Goal: Task Accomplishment & Management: Complete application form

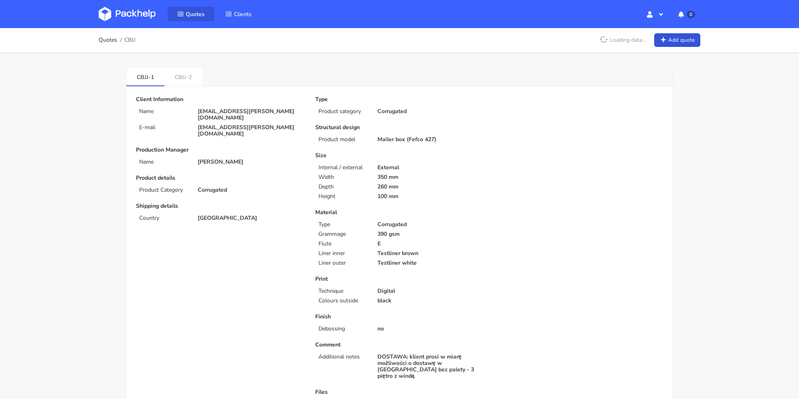
click at [185, 11] on link "Quotes" at bounding box center [191, 14] width 47 height 14
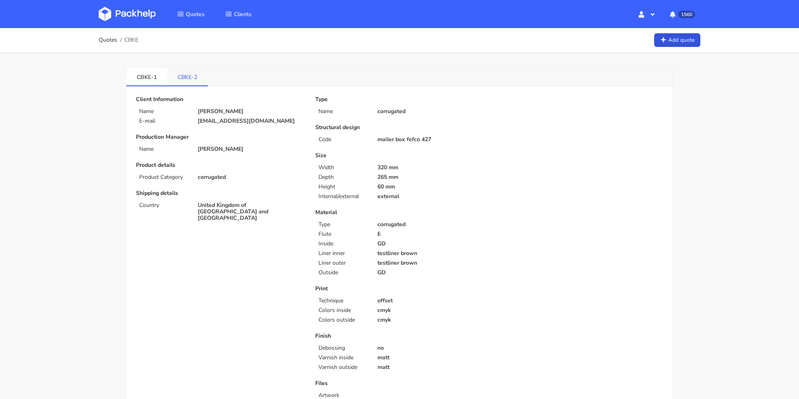
click at [191, 81] on link "CBKE-2" at bounding box center [187, 77] width 41 height 18
click at [149, 83] on link "CBKE-1" at bounding box center [146, 77] width 41 height 18
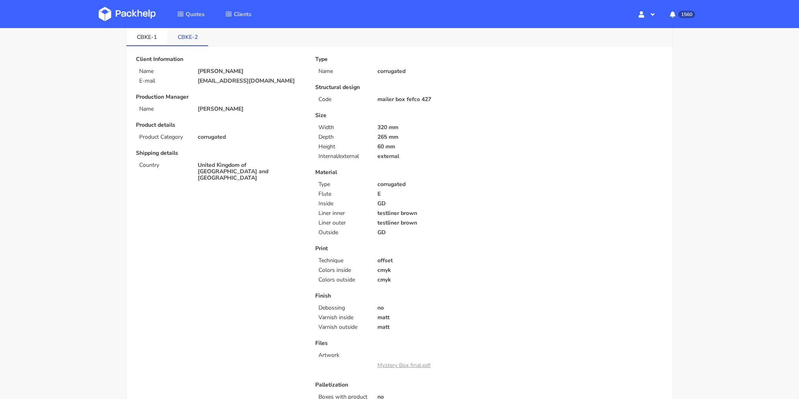
click at [184, 44] on link "CBKE-2" at bounding box center [187, 37] width 41 height 18
click at [153, 33] on link "CBKE-1" at bounding box center [146, 37] width 41 height 18
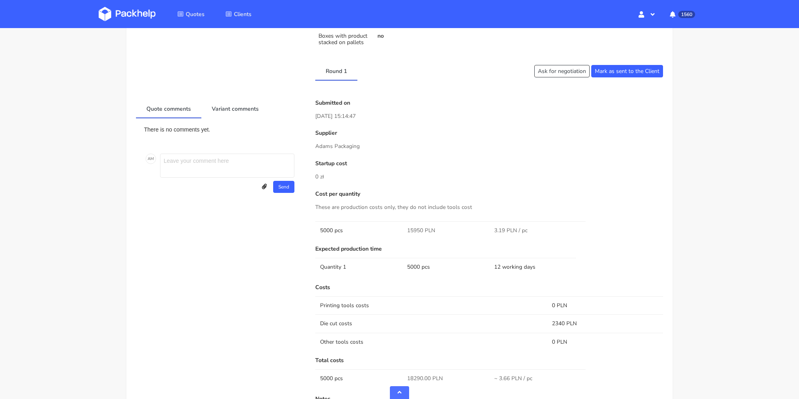
scroll to position [522, 0]
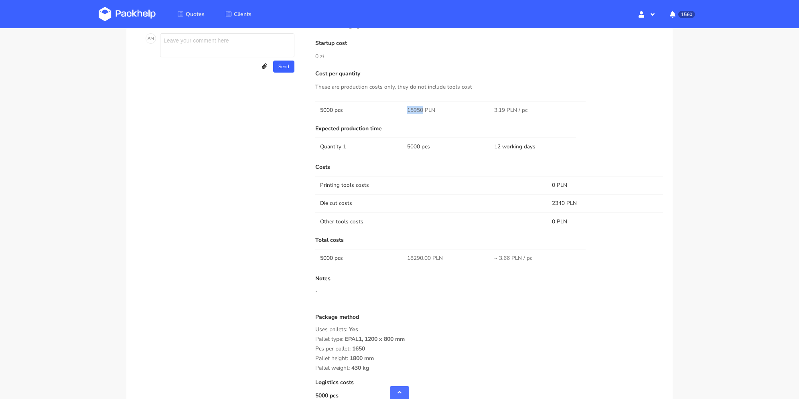
drag, startPoint x: 409, startPoint y: 109, endPoint x: 423, endPoint y: 109, distance: 14.5
click at [423, 109] on td "15950 PLN" at bounding box center [446, 110] width 87 height 18
copy span "15950"
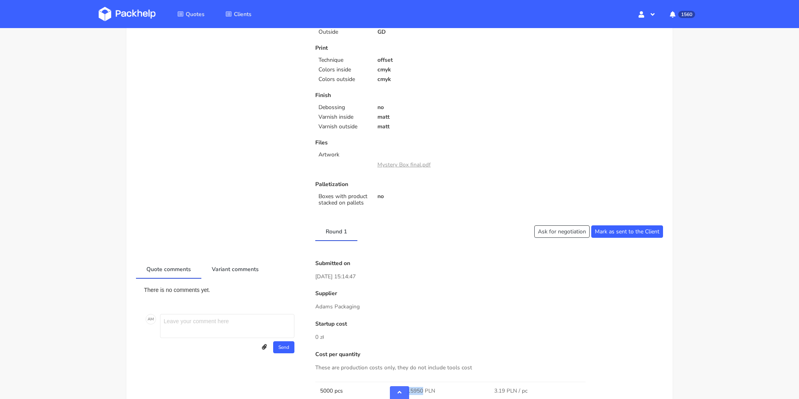
scroll to position [0, 0]
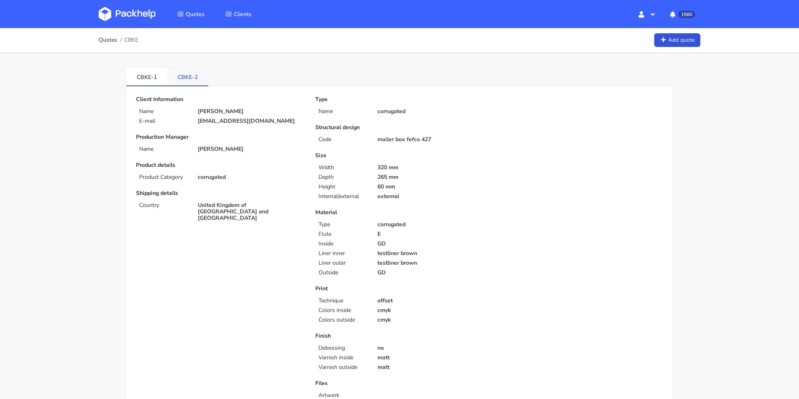
click at [186, 80] on link "CBKE-2" at bounding box center [187, 77] width 41 height 18
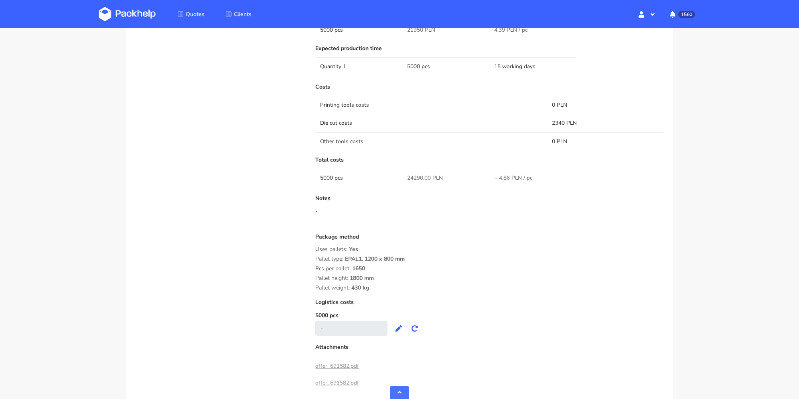
scroll to position [522, 0]
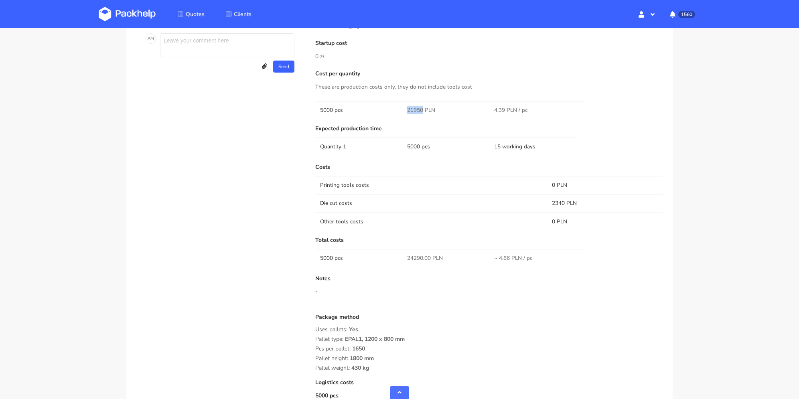
drag, startPoint x: 407, startPoint y: 106, endPoint x: 423, endPoint y: 108, distance: 16.5
click at [423, 108] on td "21950 PLN" at bounding box center [446, 110] width 87 height 18
copy span "21950"
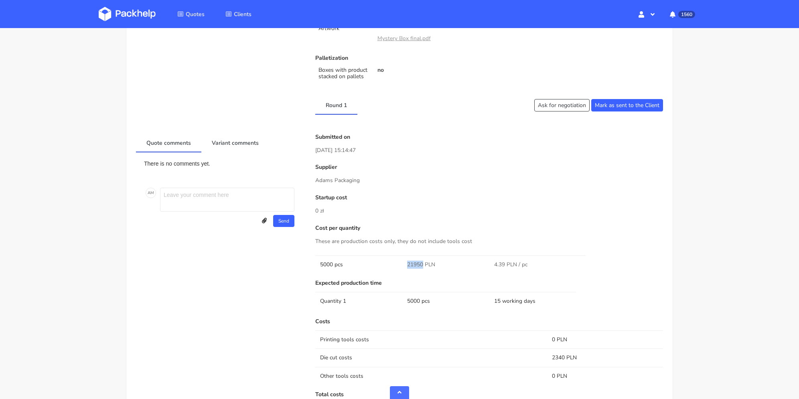
scroll to position [327, 0]
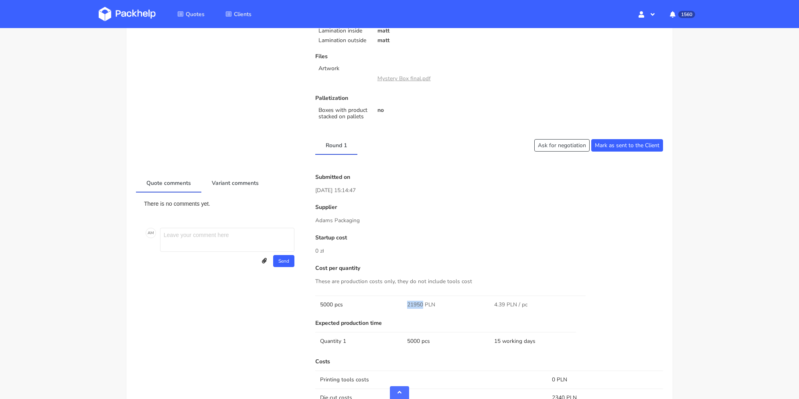
copy span "21950"
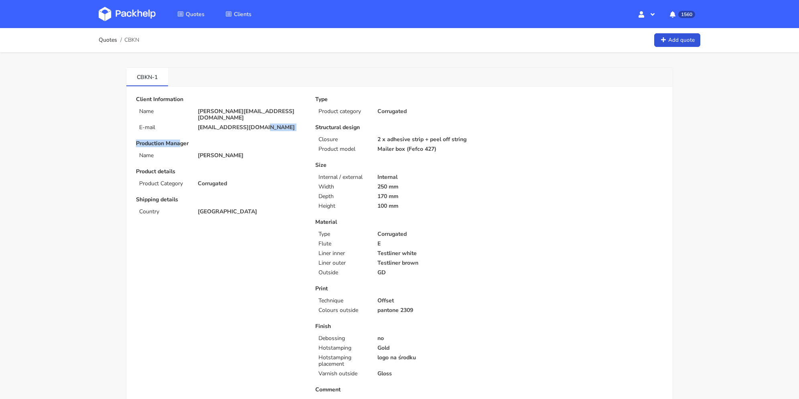
drag, startPoint x: 260, startPoint y: 122, endPoint x: 228, endPoint y: 124, distance: 31.7
click at [179, 125] on div "Client Information Name [PERSON_NAME][EMAIL_ADDRESS][DOMAIN_NAME] E-mail [EMAIL…" at bounding box center [219, 348] width 179 height 504
click at [233, 124] on p "[EMAIL_ADDRESS][DOMAIN_NAME]" at bounding box center [251, 127] width 106 height 6
drag, startPoint x: 272, startPoint y: 122, endPoint x: 193, endPoint y: 122, distance: 79.5
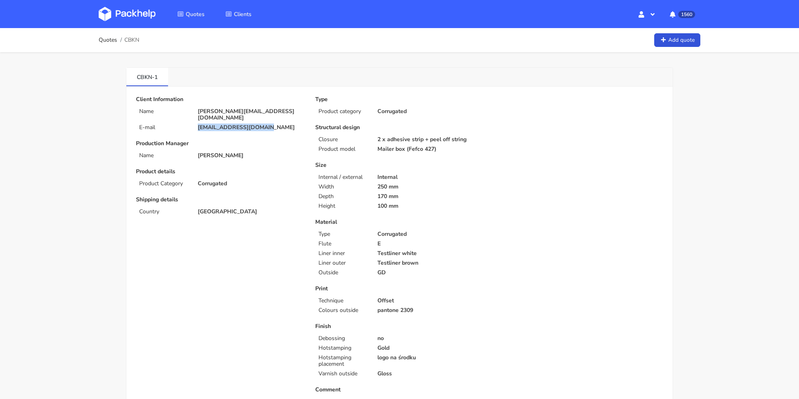
click at [193, 124] on div "admin@myrtillebeck.com" at bounding box center [251, 127] width 118 height 6
copy p "admin@myrtillebeck.com"
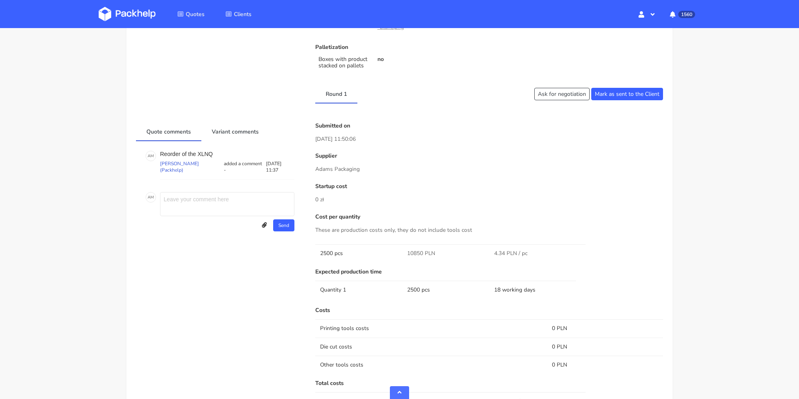
scroll to position [602, 0]
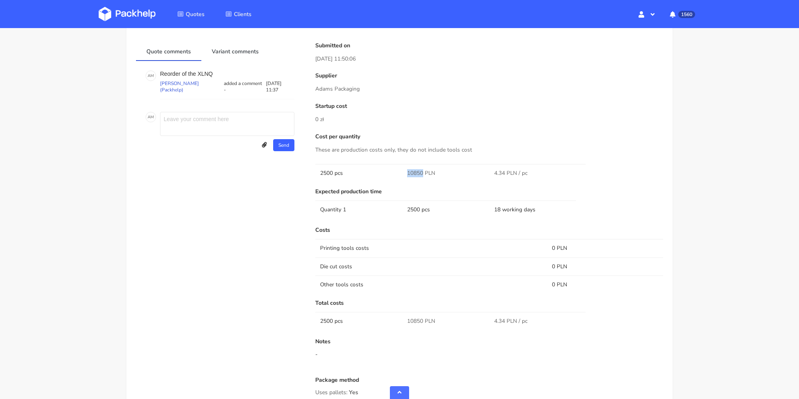
drag, startPoint x: 407, startPoint y: 175, endPoint x: 423, endPoint y: 172, distance: 16.6
click at [423, 172] on tr "2500 pcs 10850 PLN 4.34 PLN / pc" at bounding box center [489, 173] width 348 height 18
copy tr "10850"
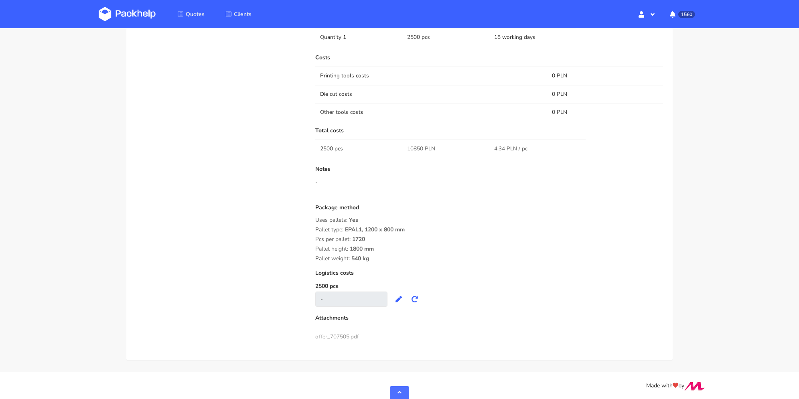
scroll to position [614, 0]
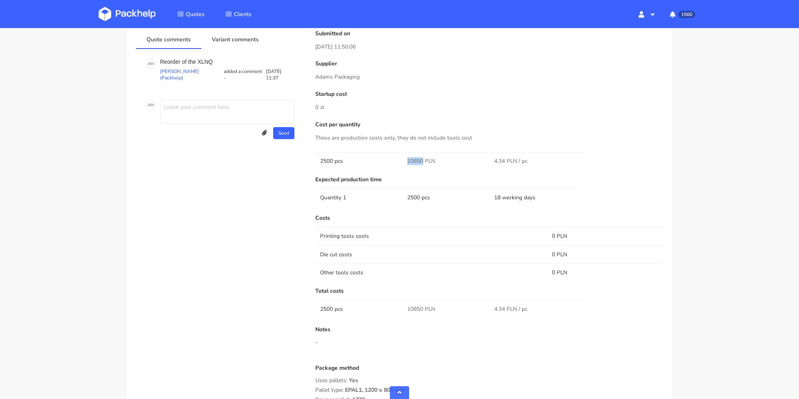
copy tr "10850"
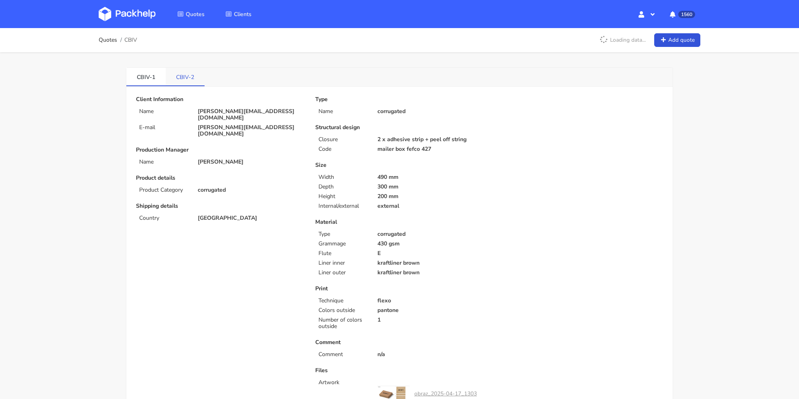
click at [195, 73] on link "CBIV-2" at bounding box center [185, 77] width 39 height 18
click at [151, 79] on link "CBIV-1" at bounding box center [145, 77] width 39 height 18
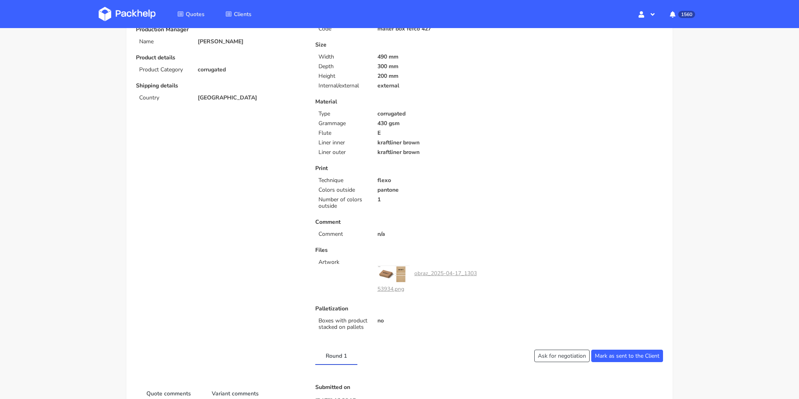
scroll to position [40, 0]
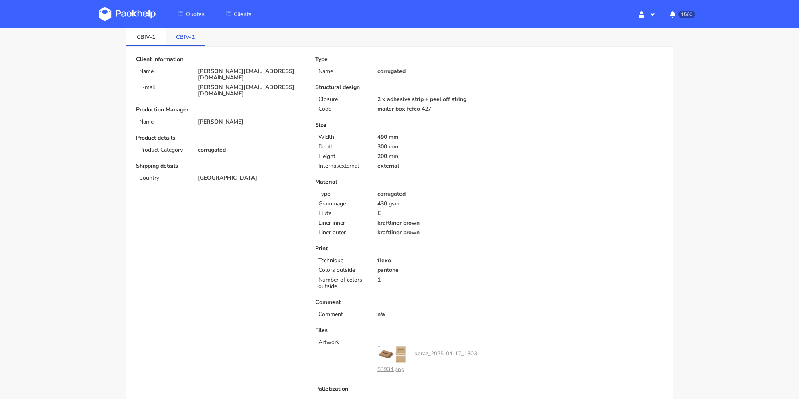
click at [193, 40] on link "CBIV-2" at bounding box center [185, 37] width 39 height 18
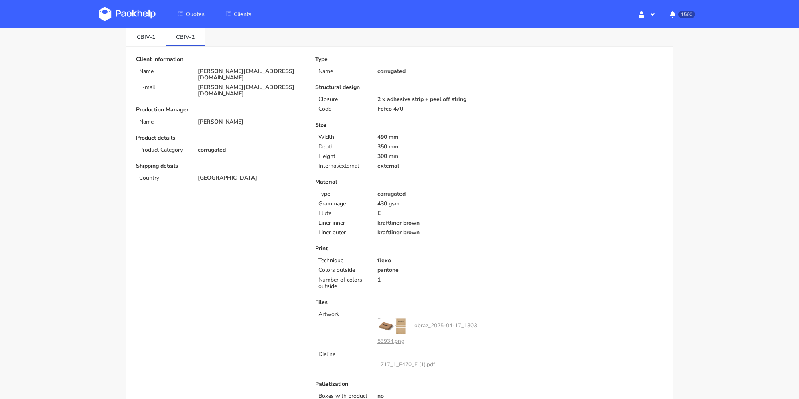
scroll to position [120, 0]
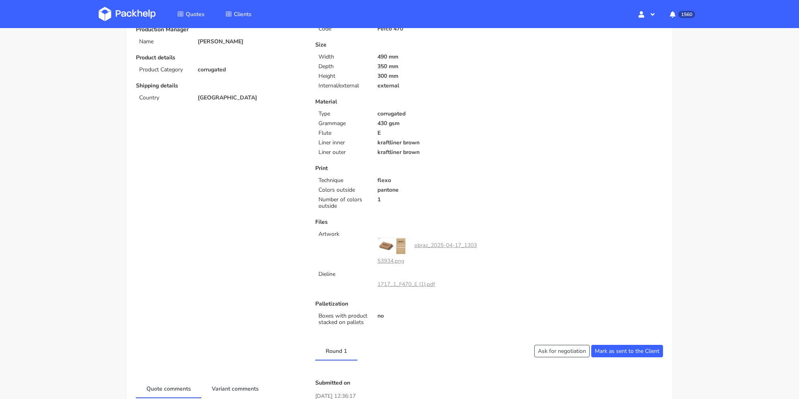
click at [409, 285] on link "1717_1_F470_E (1).pdf" at bounding box center [407, 285] width 58 height 8
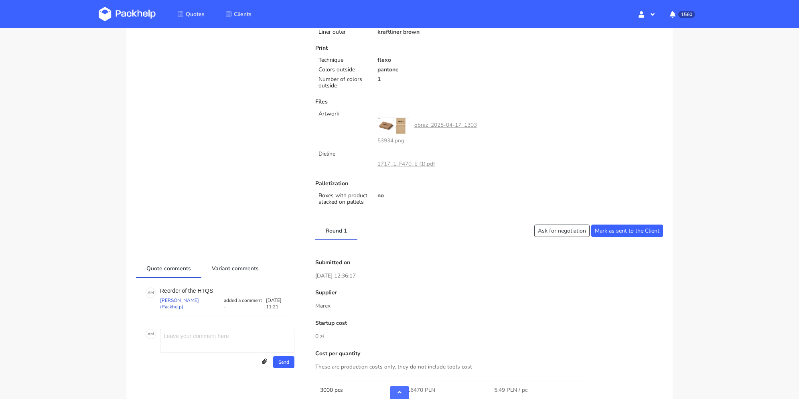
scroll to position [361, 0]
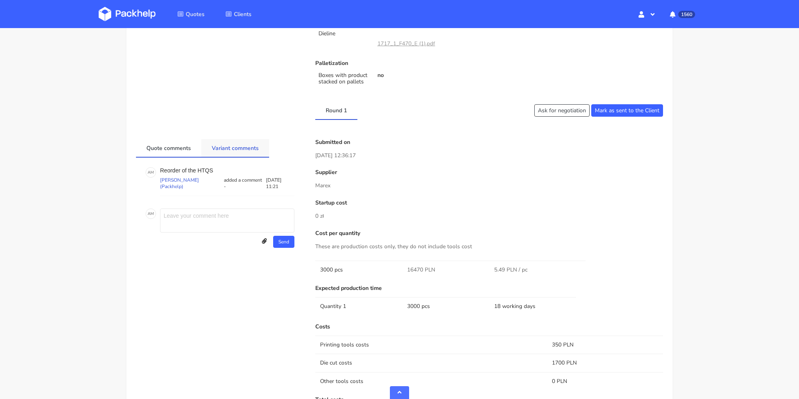
click at [214, 145] on link "Variant comments" at bounding box center [235, 148] width 68 height 18
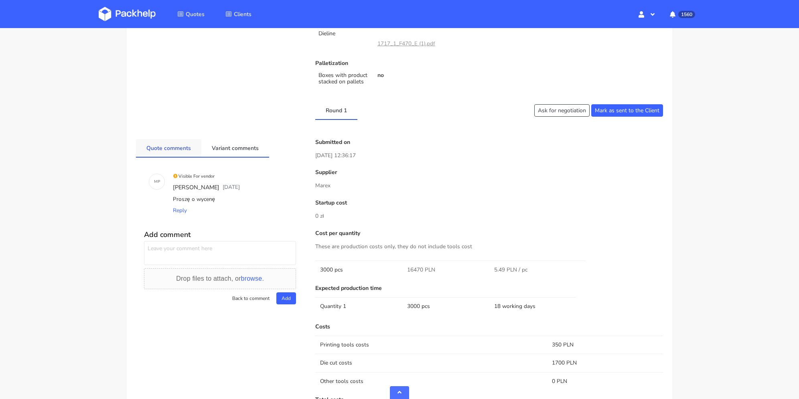
click at [182, 148] on link "Quote comments" at bounding box center [168, 148] width 65 height 18
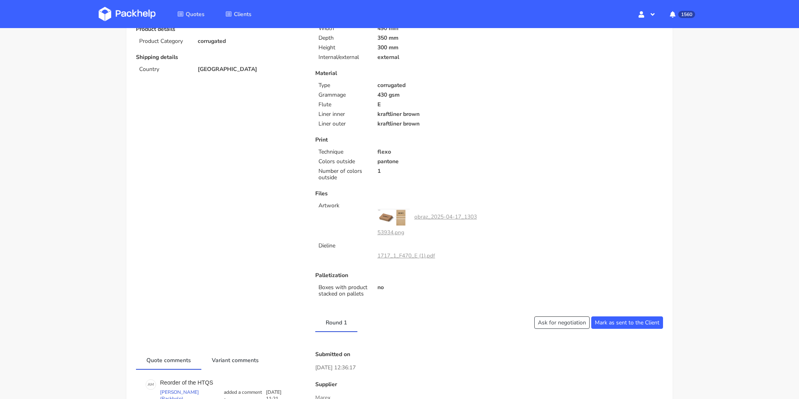
scroll to position [0, 0]
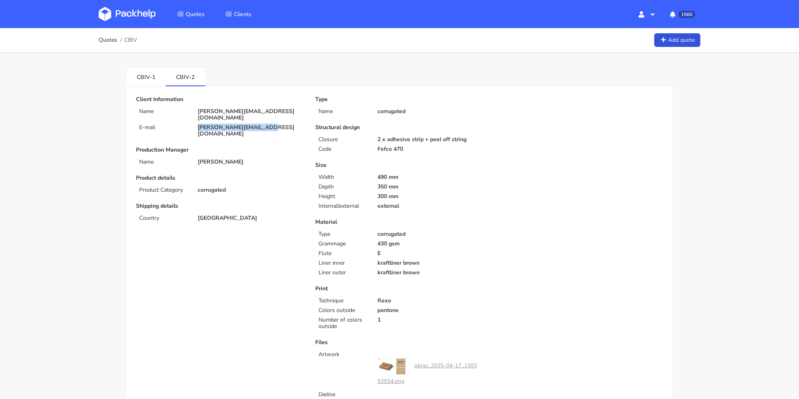
drag, startPoint x: 226, startPoint y: 122, endPoint x: 193, endPoint y: 122, distance: 32.1
click at [193, 124] on div "[PERSON_NAME][EMAIL_ADDRESS][DOMAIN_NAME]" at bounding box center [251, 130] width 118 height 13
copy p "[PERSON_NAME][EMAIL_ADDRESS][DOMAIN_NAME]"
click at [151, 79] on link "CBIV-1" at bounding box center [145, 77] width 39 height 18
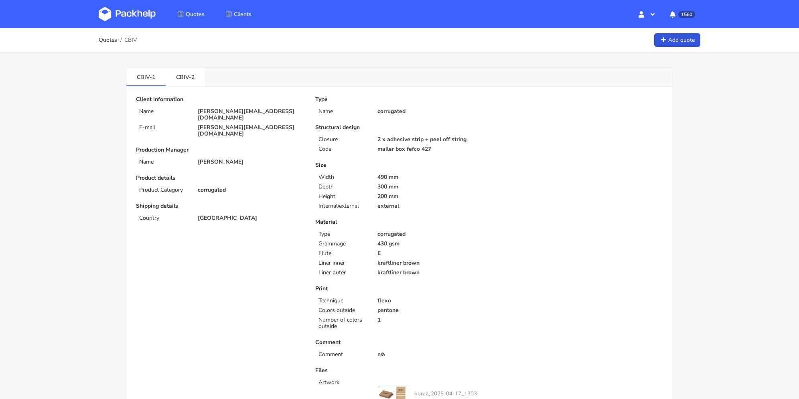
scroll to position [241, 0]
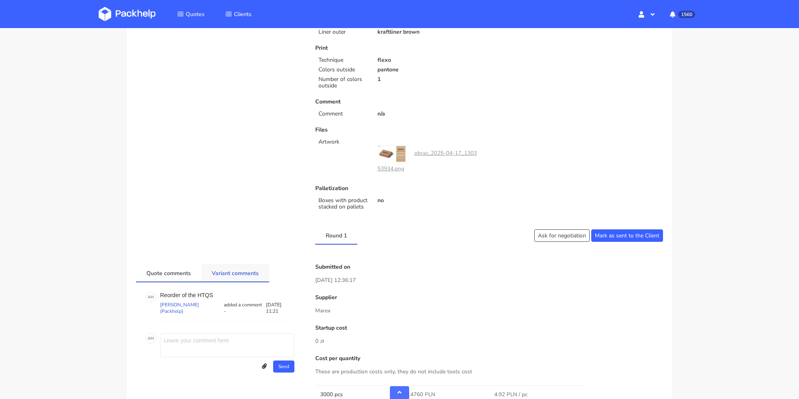
click at [227, 269] on link "Variant comments" at bounding box center [235, 273] width 68 height 18
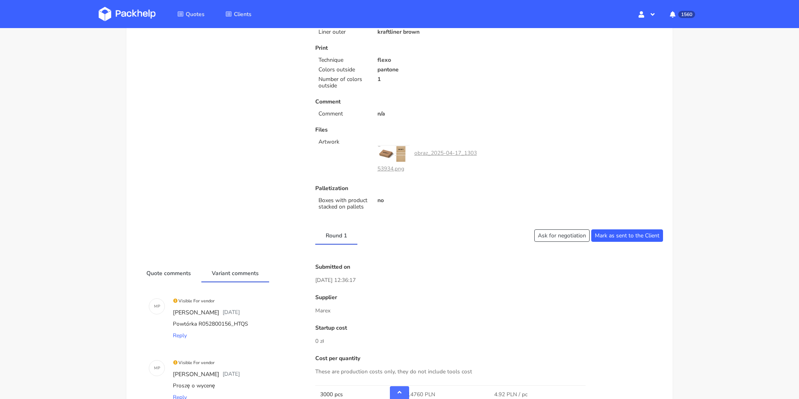
scroll to position [321, 0]
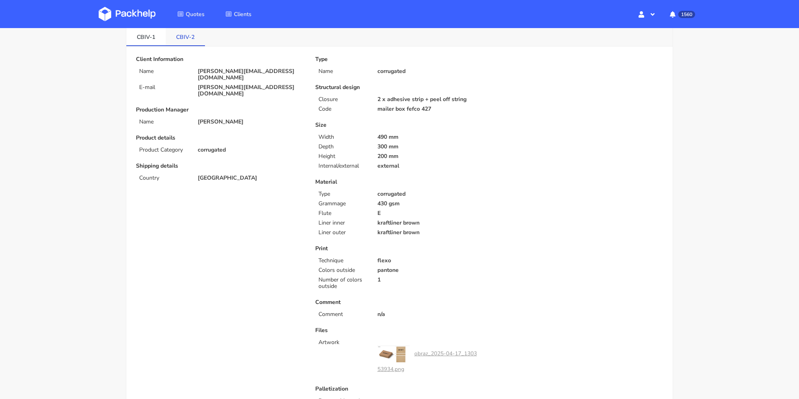
click at [190, 39] on link "CBIV-2" at bounding box center [185, 37] width 39 height 18
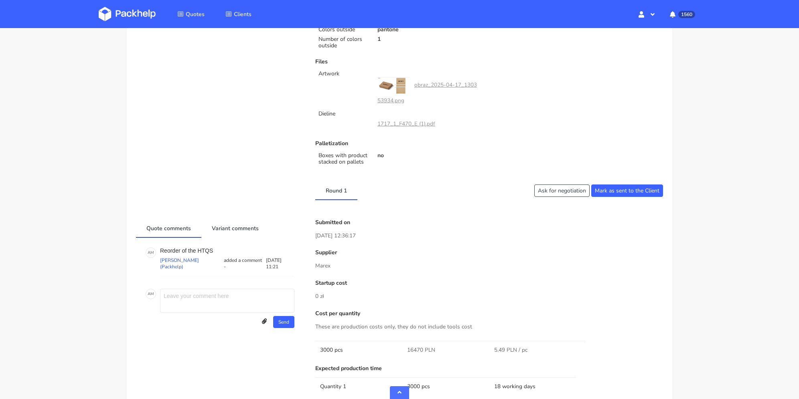
scroll to position [0, 0]
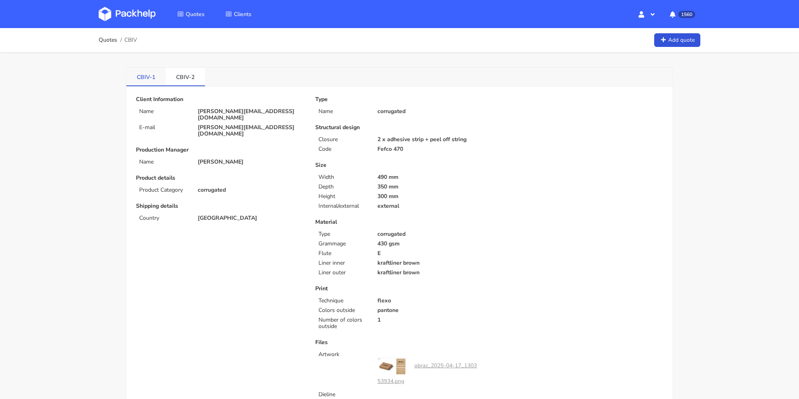
click at [149, 82] on link "CBIV-1" at bounding box center [145, 77] width 39 height 18
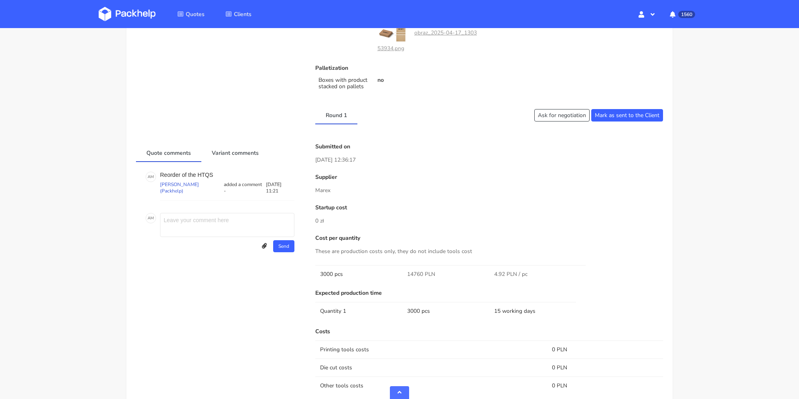
scroll to position [482, 0]
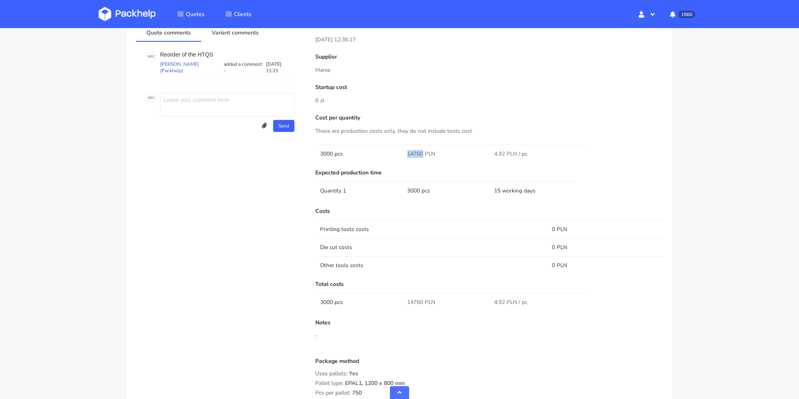
drag, startPoint x: 409, startPoint y: 151, endPoint x: 423, endPoint y: 152, distance: 14.5
click at [423, 152] on span "14760 PLN" at bounding box center [421, 154] width 28 height 8
copy span "14760"
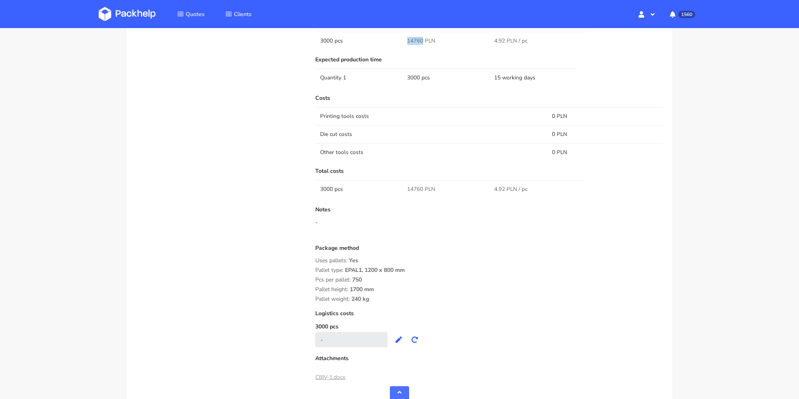
scroll to position [635, 0]
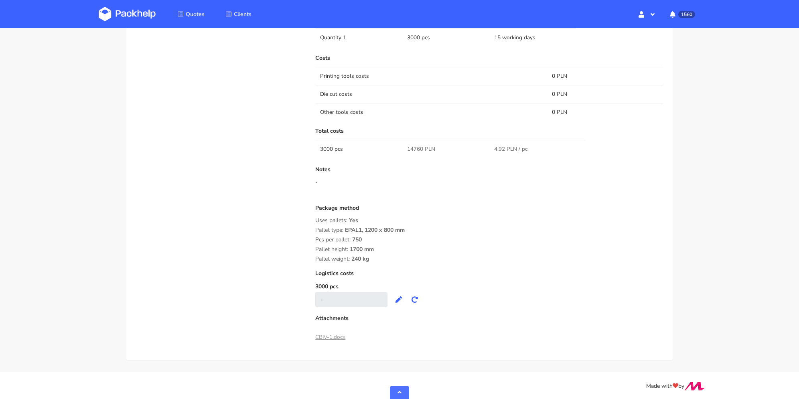
click at [340, 337] on link "CBIV-1.docx" at bounding box center [330, 338] width 30 height 8
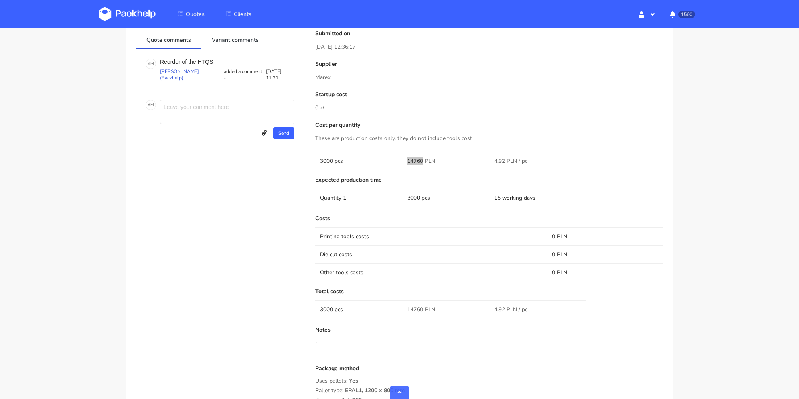
scroll to position [515, 0]
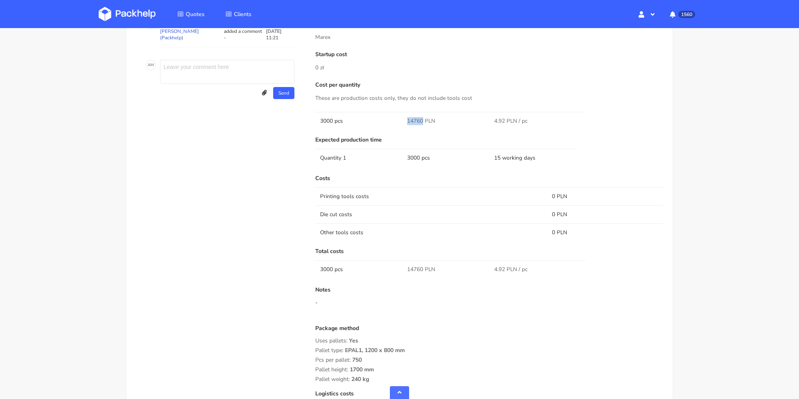
copy span "14760"
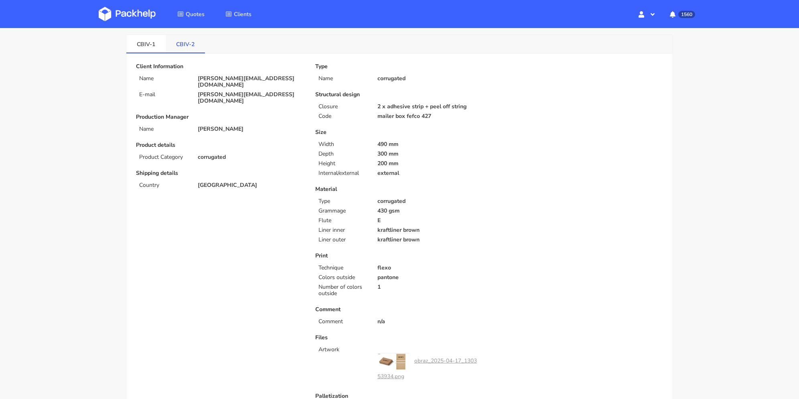
click at [189, 41] on link "CBIV-2" at bounding box center [185, 44] width 39 height 18
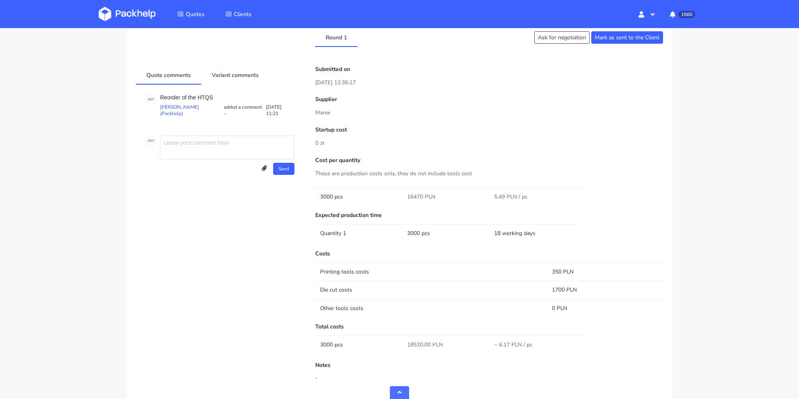
scroll to position [474, 0]
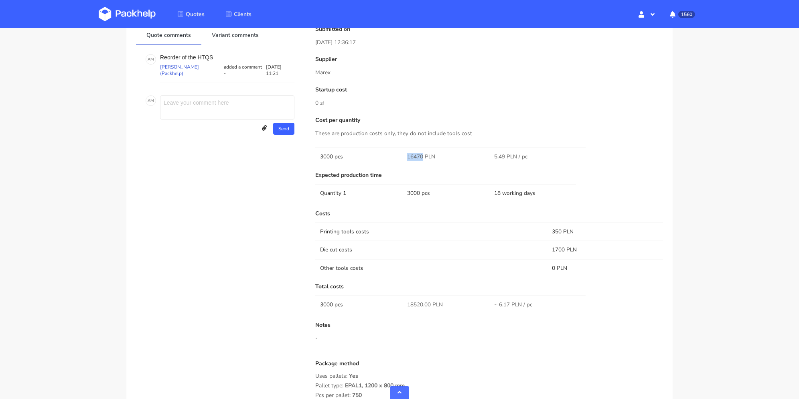
drag, startPoint x: 409, startPoint y: 153, endPoint x: 424, endPoint y: 155, distance: 15.8
click at [424, 155] on span "16470 PLN" at bounding box center [421, 157] width 28 height 8
copy span "16470"
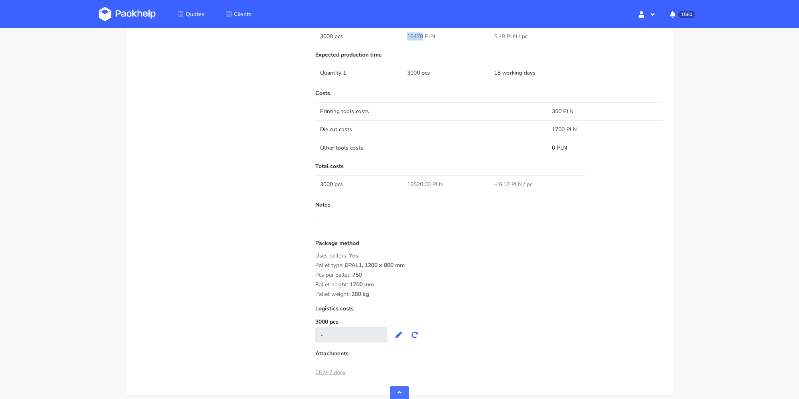
scroll to position [631, 0]
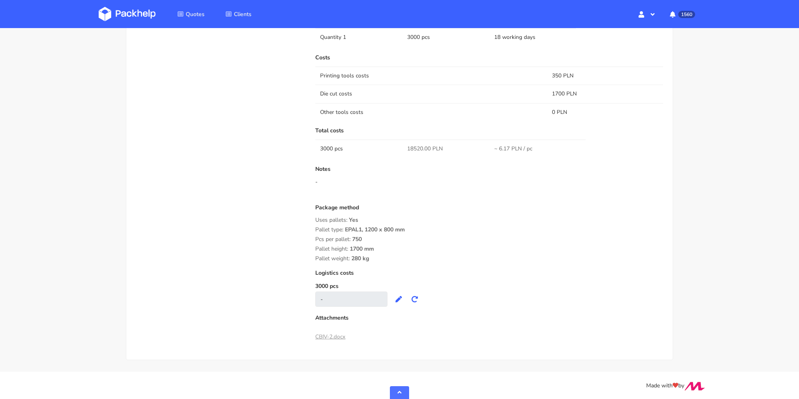
click at [380, 256] on div "Pallet weight: 280 kg" at bounding box center [489, 259] width 348 height 6
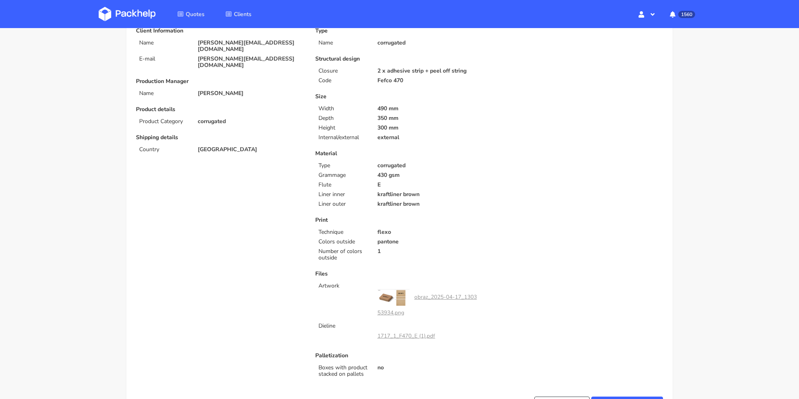
scroll to position [0, 0]
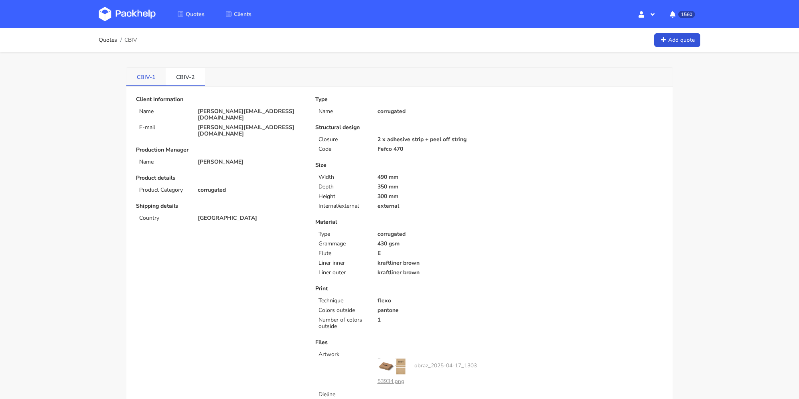
click at [156, 73] on link "CBIV-1" at bounding box center [145, 77] width 39 height 18
click at [190, 75] on link "CBIV-2" at bounding box center [185, 77] width 39 height 18
click at [151, 78] on link "CBIV-1" at bounding box center [145, 77] width 39 height 18
click at [195, 76] on link "CBIV-2" at bounding box center [185, 77] width 39 height 18
click at [153, 73] on link "CBIV-1" at bounding box center [145, 77] width 39 height 18
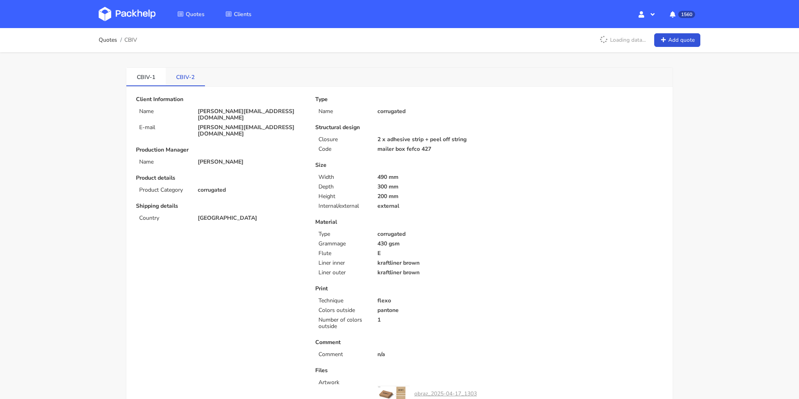
click at [185, 75] on link "CBIV-2" at bounding box center [185, 77] width 39 height 18
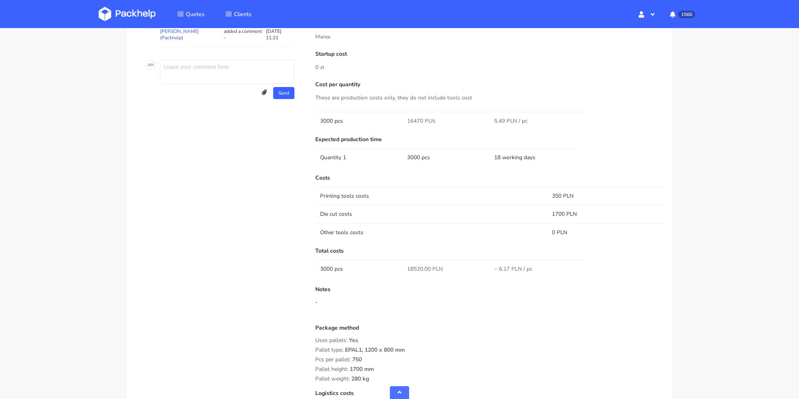
scroll to position [430, 0]
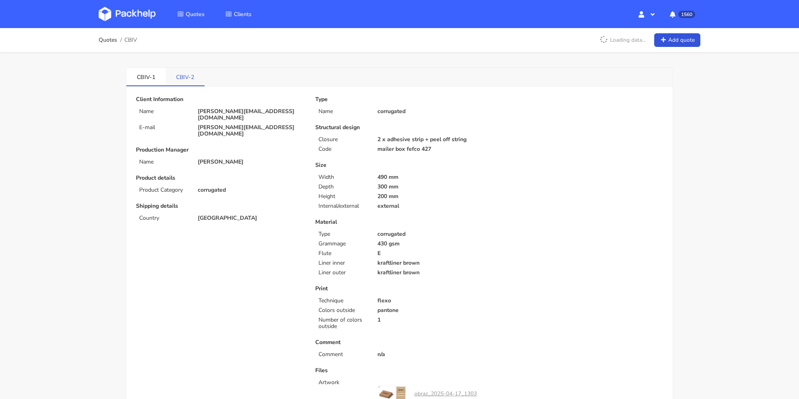
click at [194, 76] on link "CBIV-2" at bounding box center [185, 77] width 39 height 18
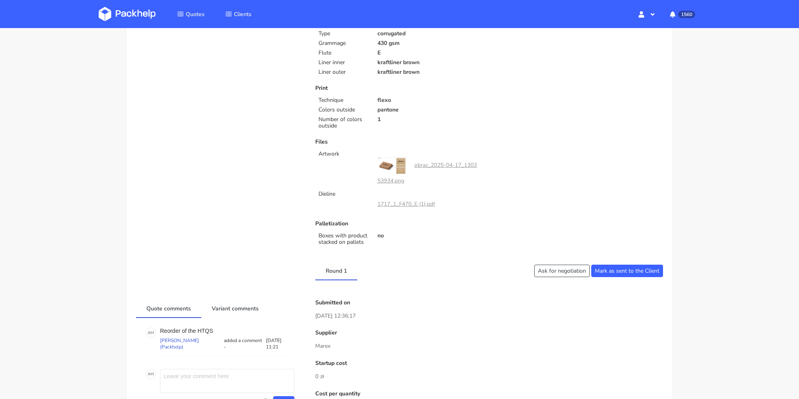
scroll to position [281, 0]
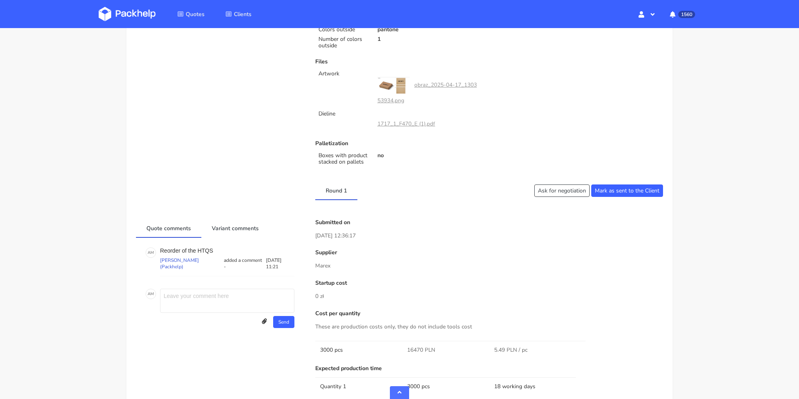
click at [232, 294] on textarea at bounding box center [227, 301] width 134 height 24
type textarea "C"
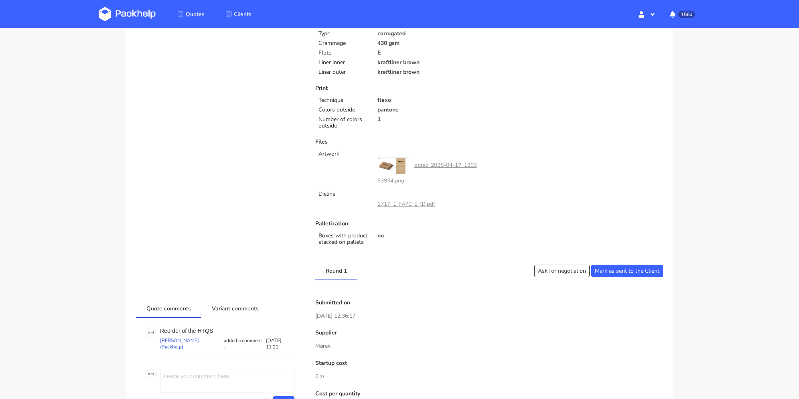
scroll to position [0, 0]
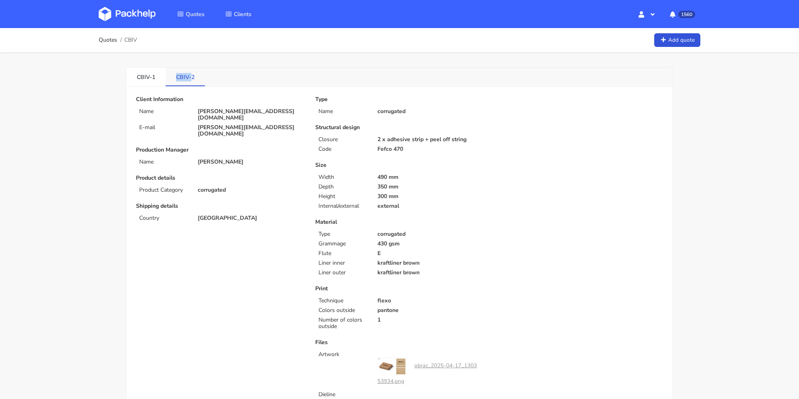
drag, startPoint x: 171, startPoint y: 76, endPoint x: 190, endPoint y: 77, distance: 19.7
click at [190, 77] on link "CBIV-2" at bounding box center [185, 77] width 39 height 18
copy link "CBIV-"
click at [107, 42] on link "Quotes" at bounding box center [108, 40] width 18 height 6
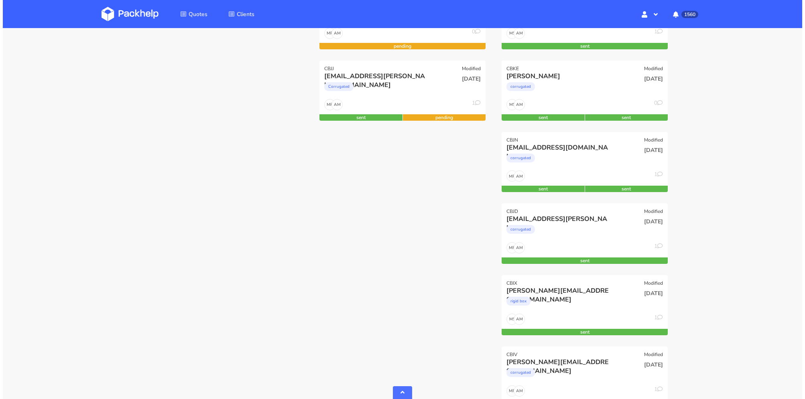
scroll to position [281, 0]
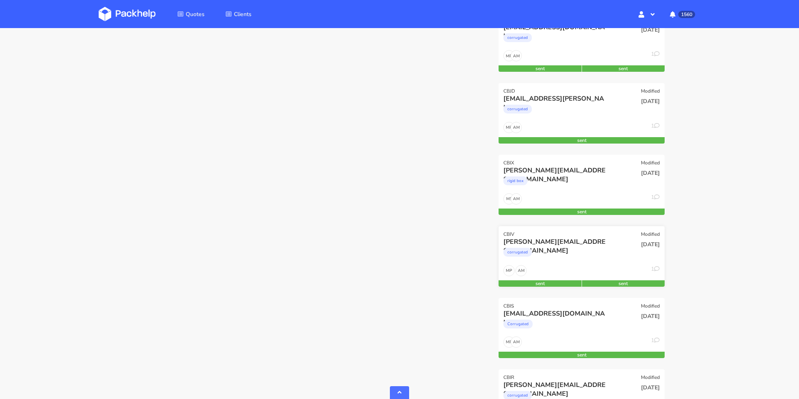
click at [619, 251] on div "15 Sep 2025" at bounding box center [638, 251] width 56 height 27
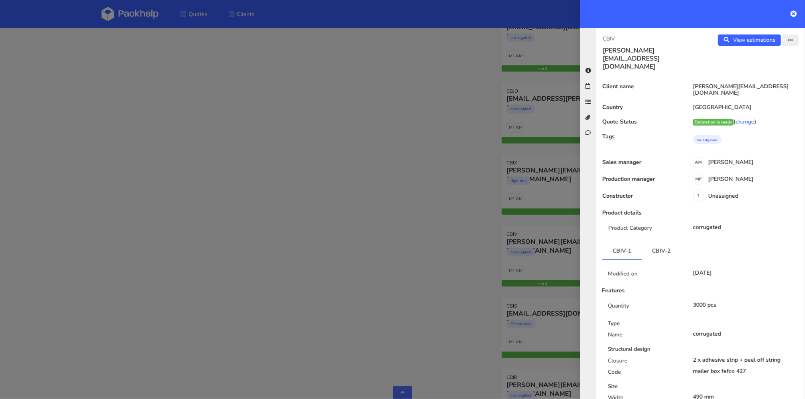
click at [788, 43] on icon "button" at bounding box center [791, 41] width 6 height 6
click at [756, 72] on link "Edit quote" at bounding box center [764, 71] width 71 height 13
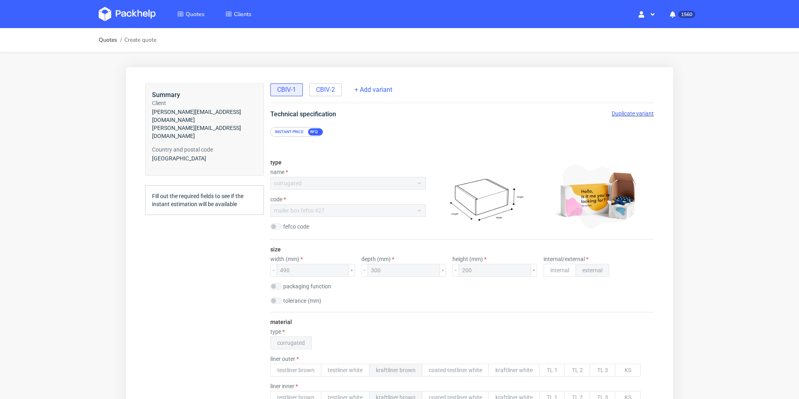
click at [623, 115] on span "Duplicate variant" at bounding box center [633, 113] width 42 height 6
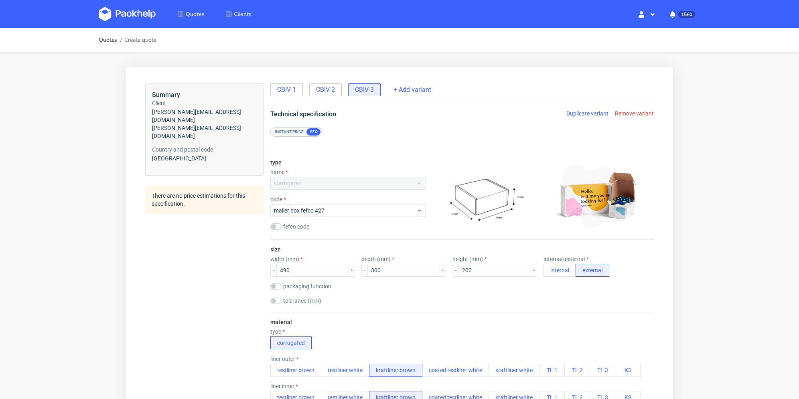
click at [332, 89] on span "CBIV-2" at bounding box center [325, 89] width 19 height 9
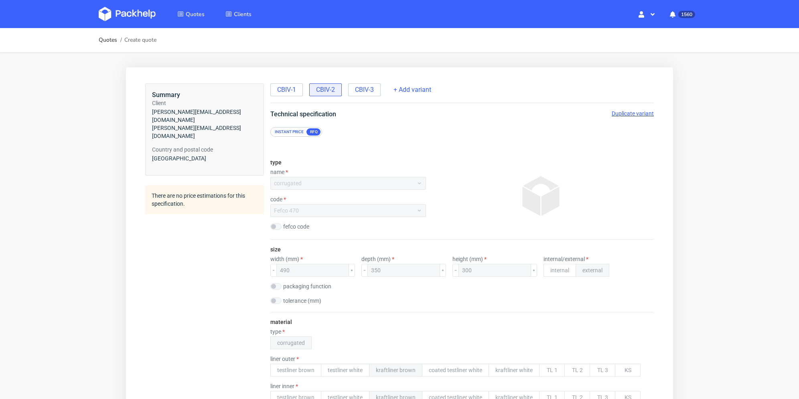
click at [622, 114] on span "Duplicate variant" at bounding box center [633, 113] width 42 height 6
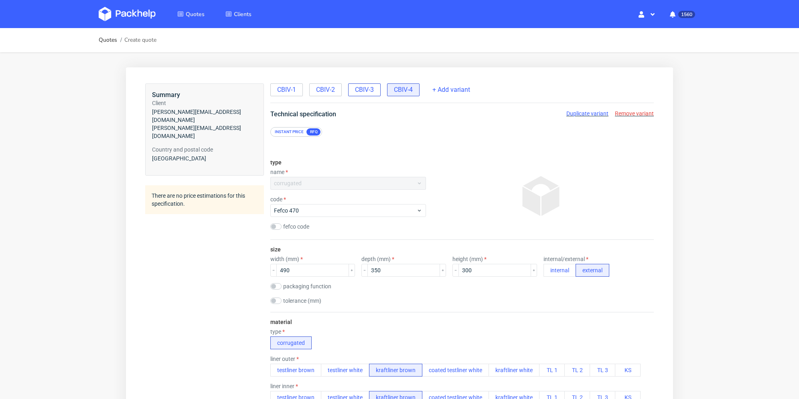
click at [364, 89] on span "CBIV-3" at bounding box center [364, 89] width 19 height 9
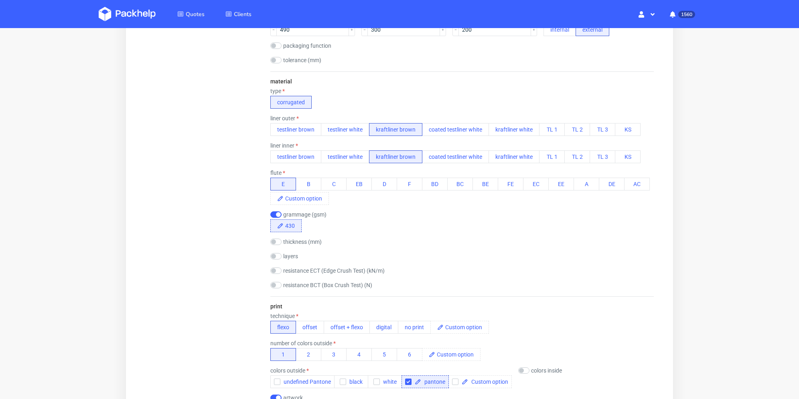
scroll to position [321, 0]
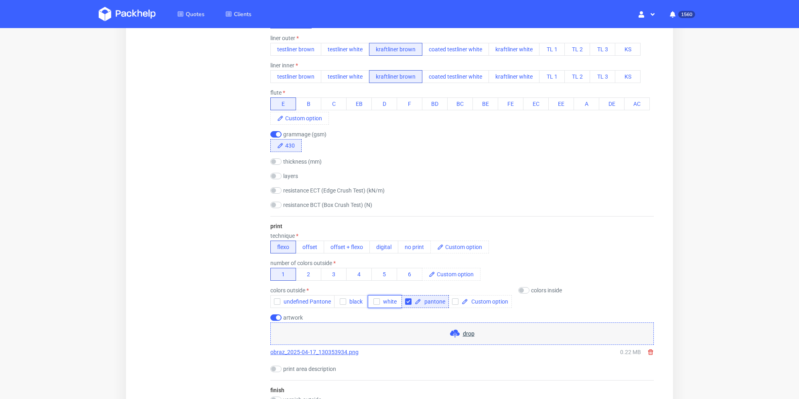
click at [376, 301] on use "button" at bounding box center [377, 302] width 4 height 3
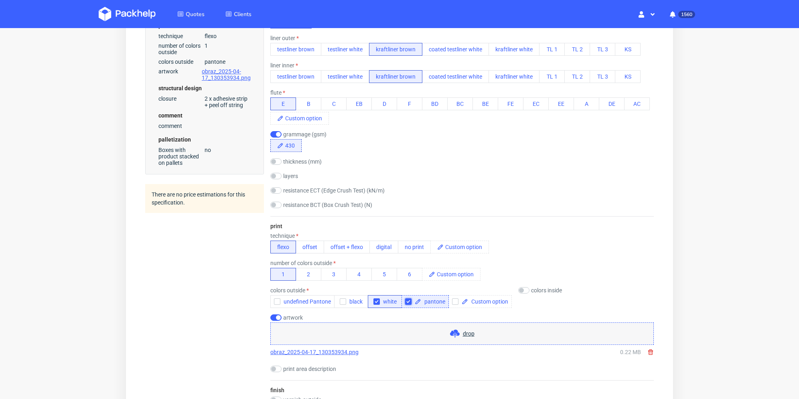
click at [409, 300] on input "checkbox" at bounding box center [408, 302] width 6 height 6
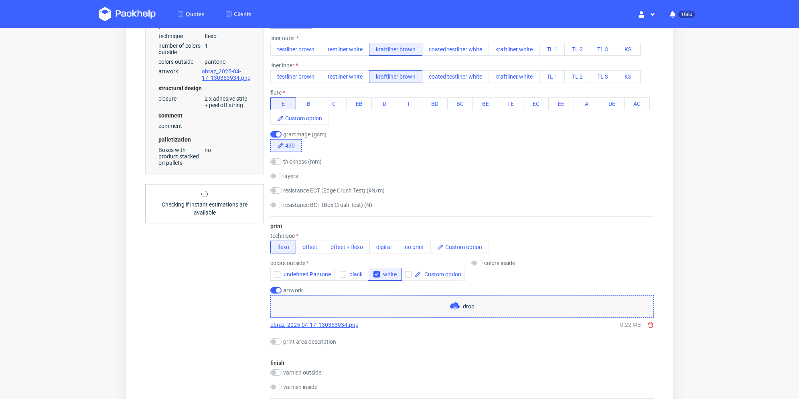
click at [236, 277] on div "Summary Client [EMAIL_ADDRESS][DOMAIN_NAME] [EMAIL_ADDRESS][DOMAIN_NAME] Countr…" at bounding box center [204, 293] width 119 height 1063
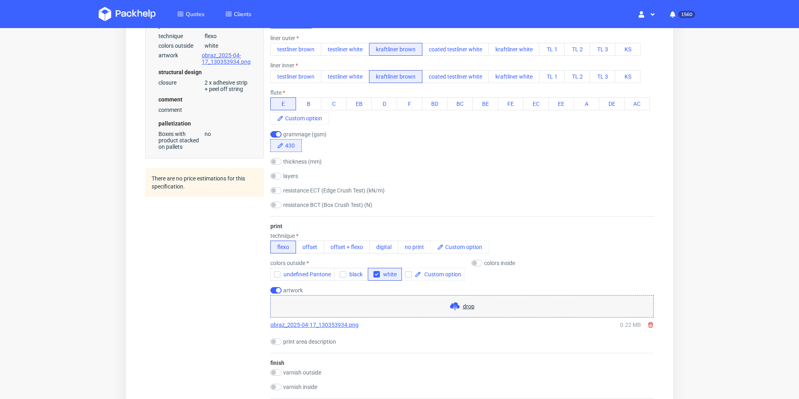
scroll to position [361, 0]
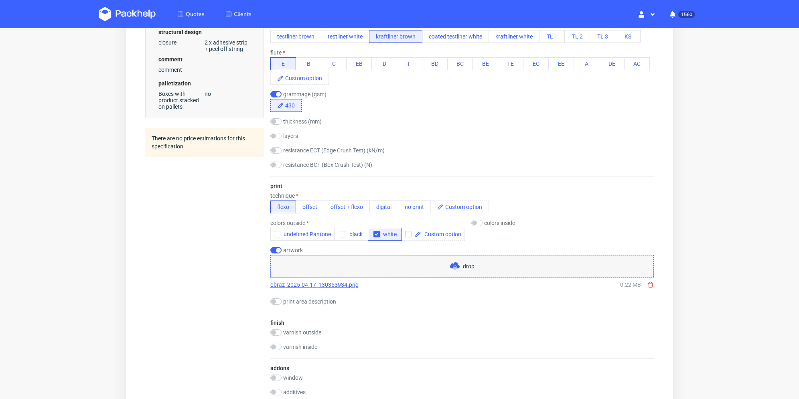
click at [651, 284] on use at bounding box center [651, 285] width 5 height 6
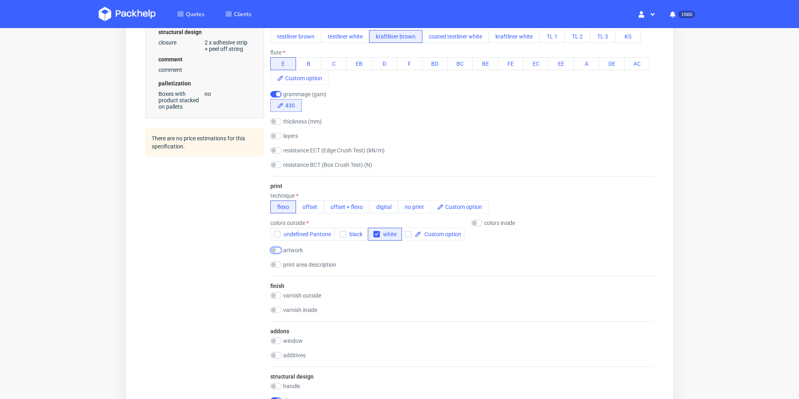
click at [275, 250] on input "checkbox" at bounding box center [276, 250] width 11 height 6
checkbox input "true"
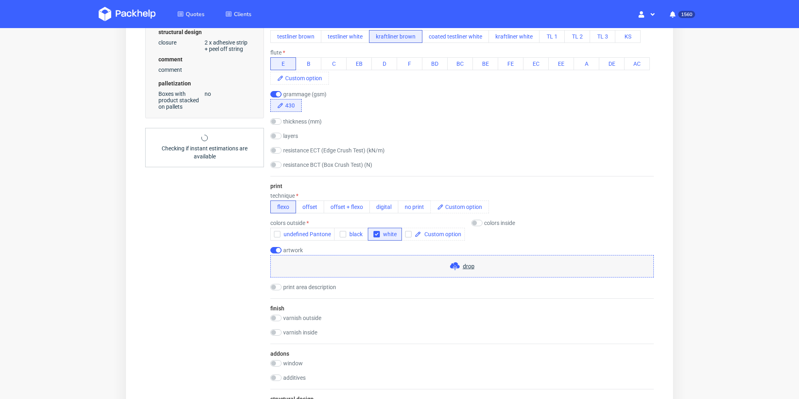
click at [351, 263] on div "drop" at bounding box center [463, 266] width 384 height 22
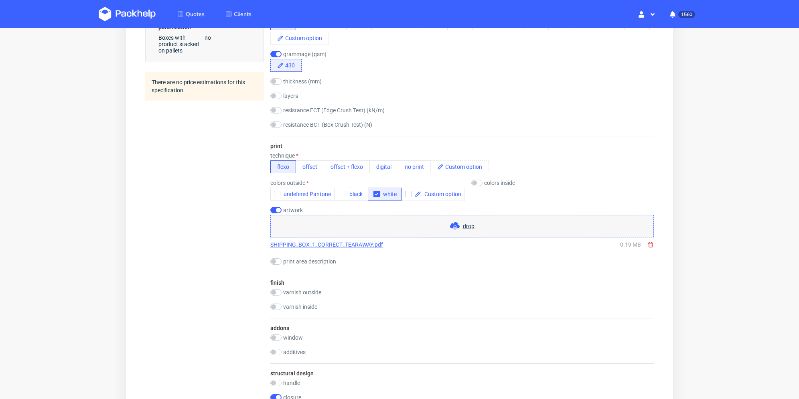
scroll to position [441, 0]
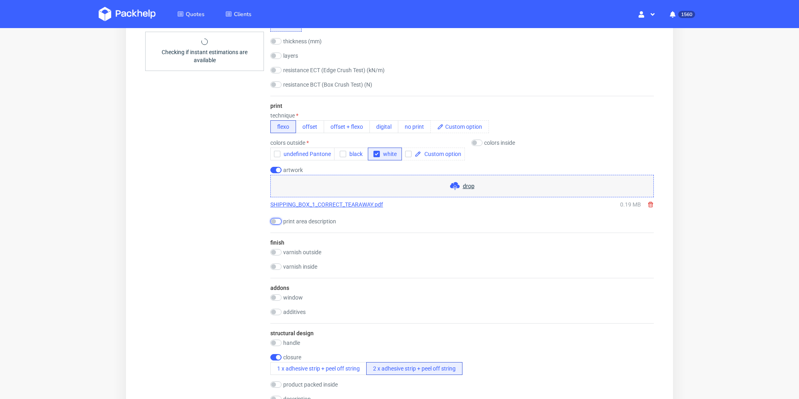
click at [278, 220] on input "checkbox" at bounding box center [276, 221] width 11 height 6
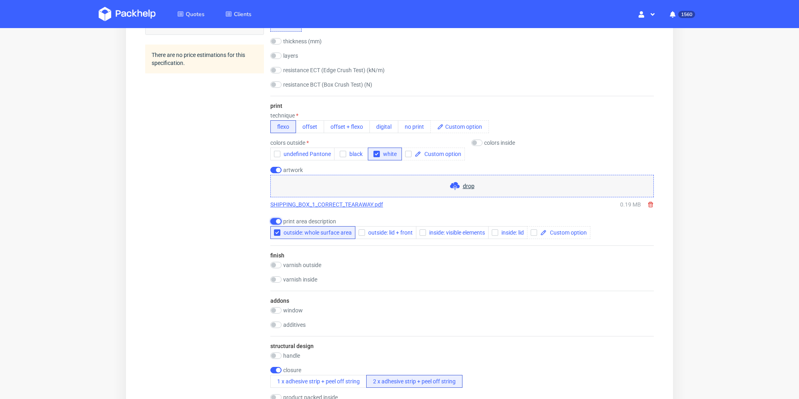
click at [275, 220] on input "checkbox" at bounding box center [276, 221] width 11 height 6
checkbox input "false"
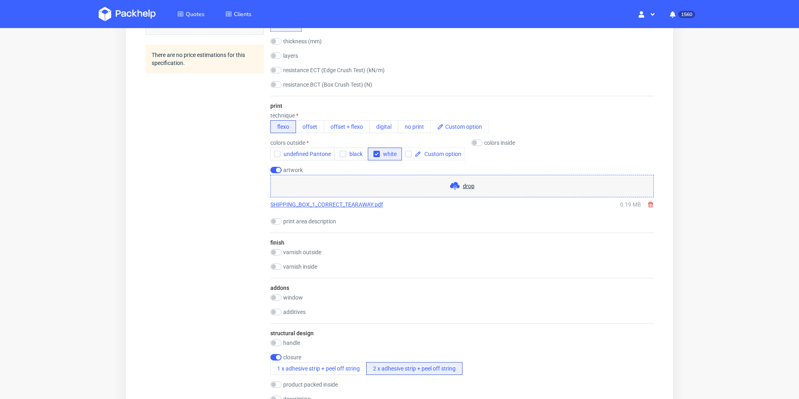
click at [255, 254] on form "type name corrugated code mailer box fefco 427 fefco code size width (mm) 490 d…" at bounding box center [462, 162] width 416 height 935
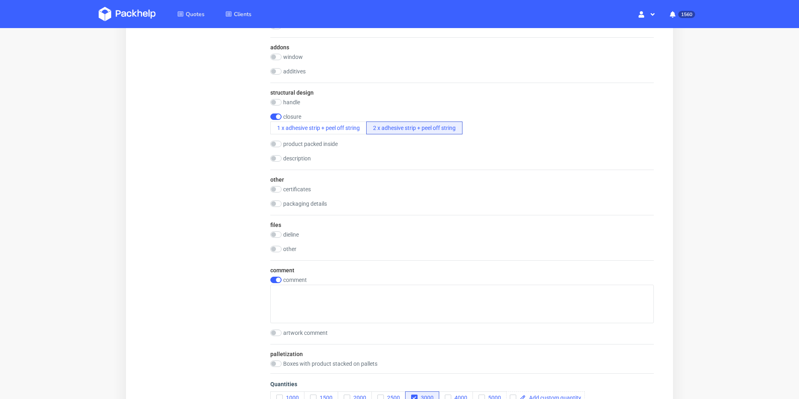
scroll to position [763, 0]
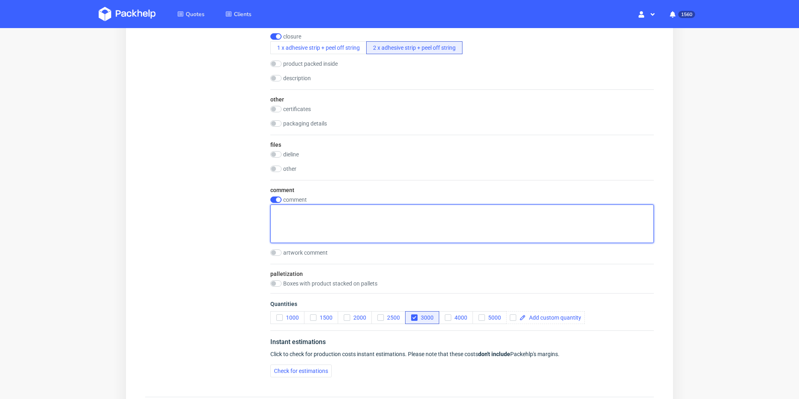
click at [316, 227] on textarea at bounding box center [463, 224] width 384 height 39
type textarea "D"
drag, startPoint x: 424, startPoint y: 216, endPoint x: 283, endPoint y: 207, distance: 141.5
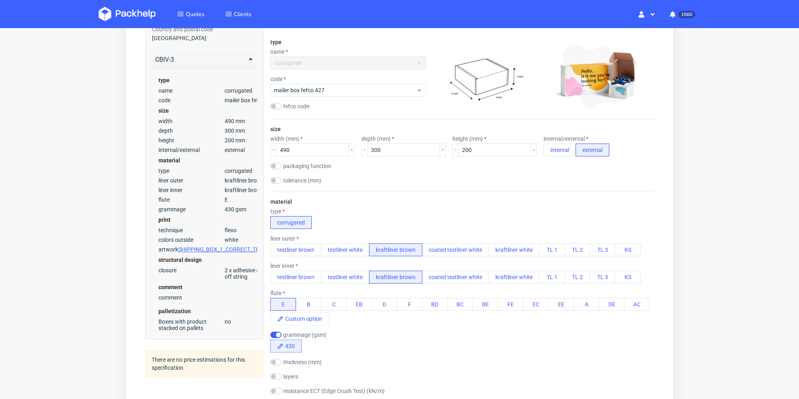
scroll to position [0, 0]
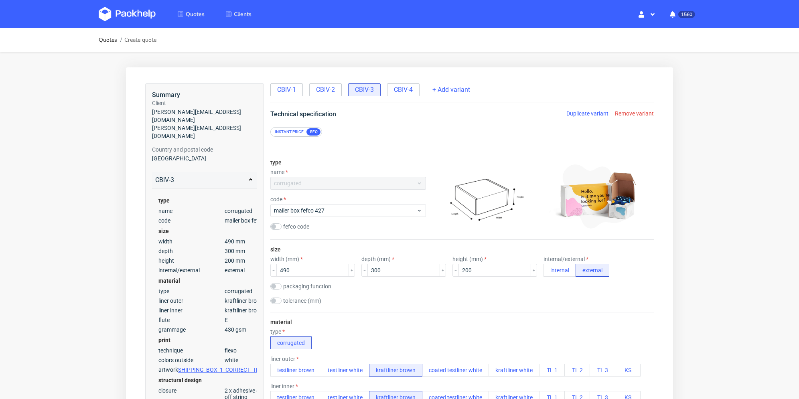
type textarea "Zadruk w kolorze białym. Dodatkowe [DATE] do zadruku"
click at [402, 96] on div "CBIV-1 CBIV-2 CBIV-3 CBIV-4 + Add variant" at bounding box center [463, 93] width 384 height 20
click at [403, 91] on span "CBIV-4" at bounding box center [403, 89] width 19 height 9
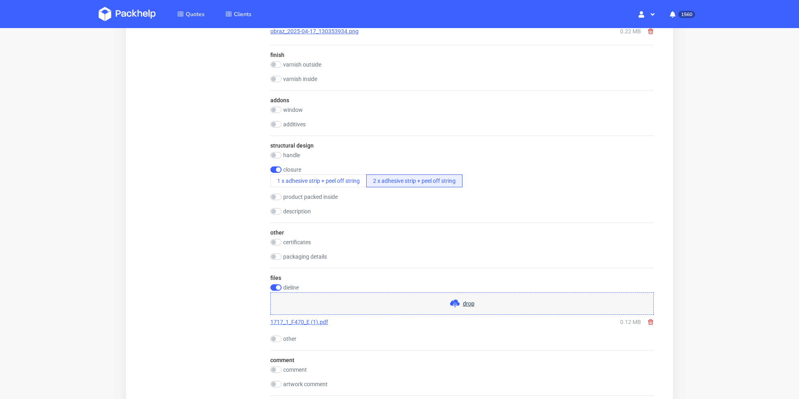
scroll to position [763, 0]
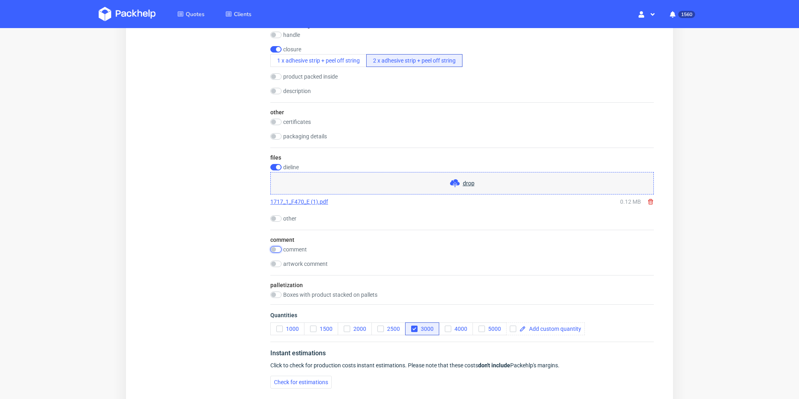
click at [278, 250] on input "checkbox" at bounding box center [276, 249] width 11 height 6
checkbox input "true"
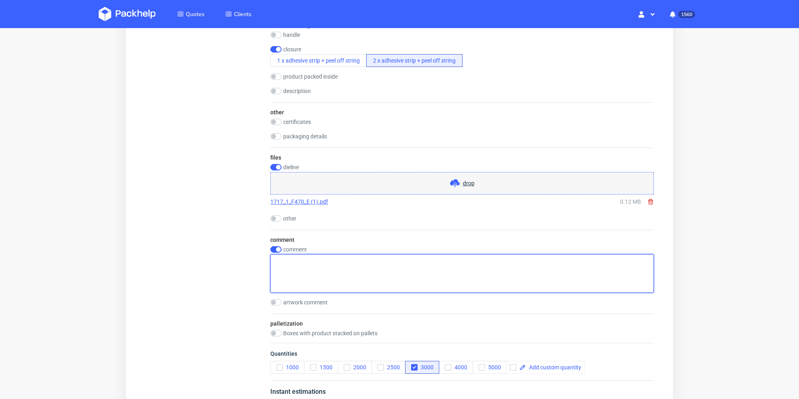
click at [311, 266] on textarea at bounding box center [463, 273] width 384 height 39
paste textarea "Zadruk w kolorze białym. Dodatkowe [DATE] do zadruku"
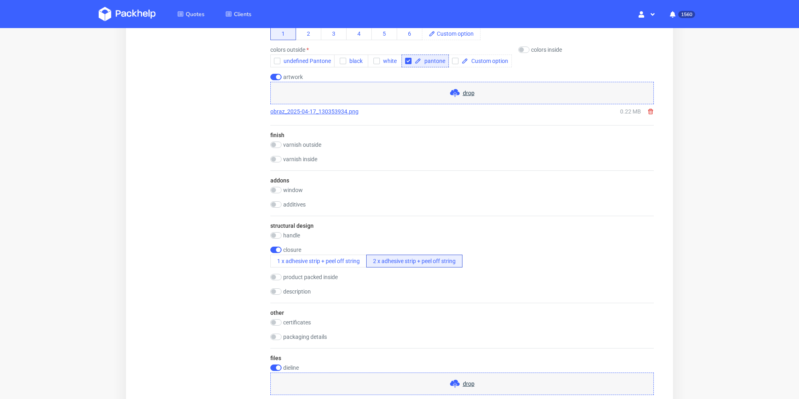
scroll to position [441, 0]
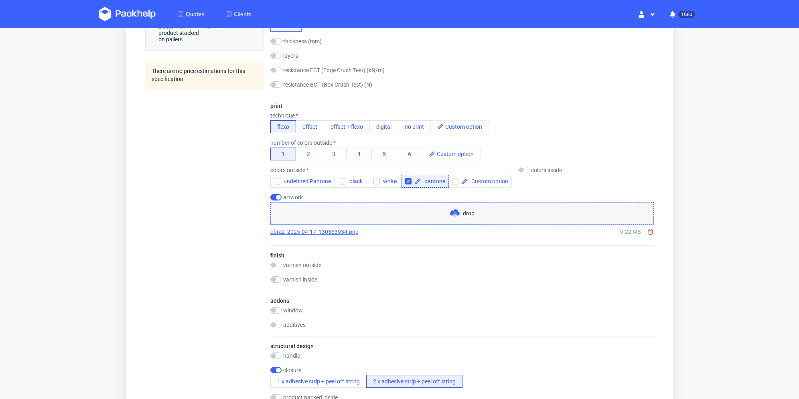
type textarea "Zadruk w kolorze białym. Dodatkowe [DATE] do zadruku"
click at [276, 200] on input "checkbox" at bounding box center [276, 197] width 11 height 6
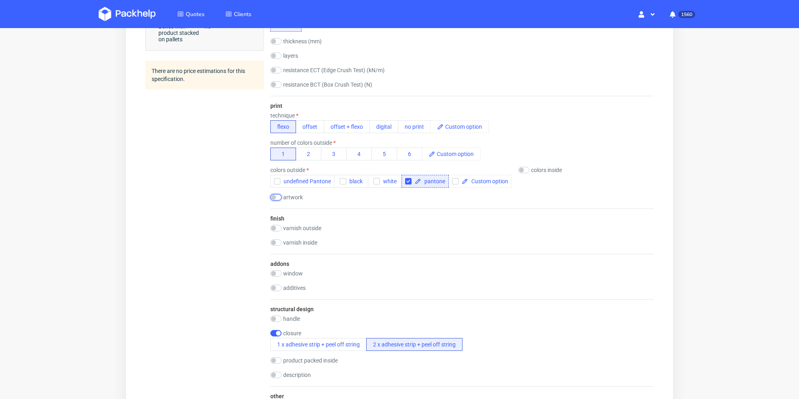
click at [276, 198] on input "checkbox" at bounding box center [276, 197] width 11 height 6
checkbox input "true"
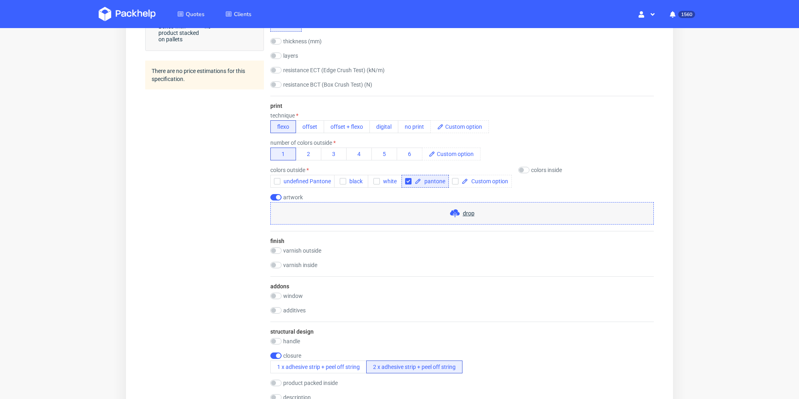
click at [305, 209] on div "drop" at bounding box center [463, 213] width 384 height 22
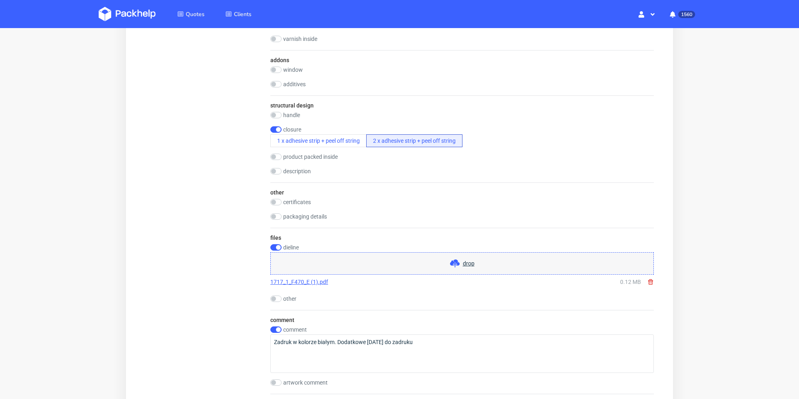
scroll to position [763, 0]
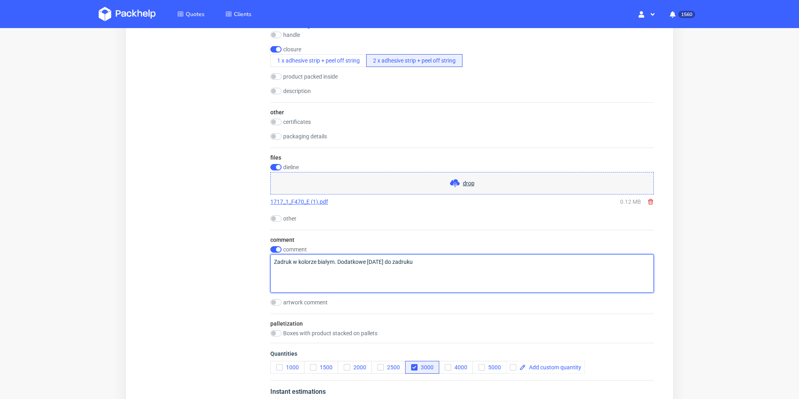
click at [423, 266] on textarea "Zadruk w kolorze białym. Dodatkowe [DATE] do zadruku" at bounding box center [463, 273] width 384 height 39
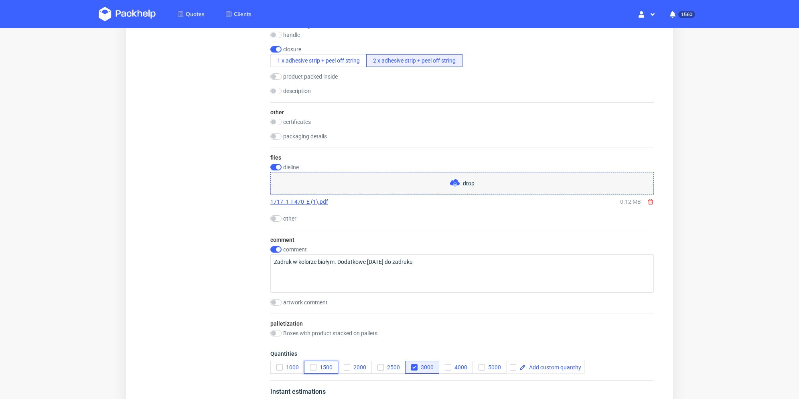
click at [314, 366] on use "button" at bounding box center [313, 367] width 4 height 3
click at [278, 366] on icon "button" at bounding box center [280, 368] width 6 height 6
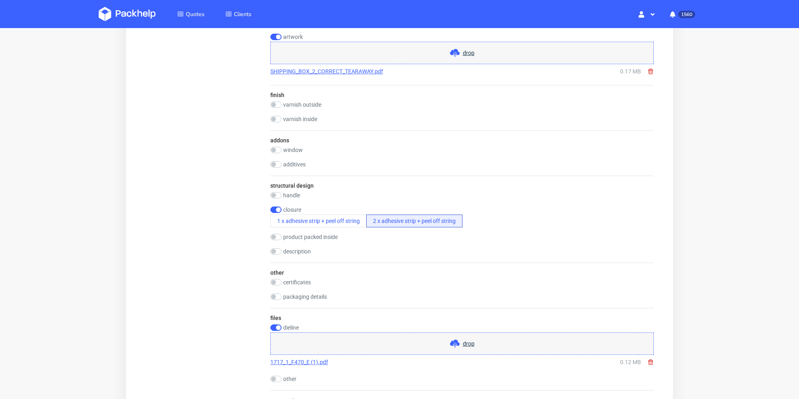
scroll to position [843, 0]
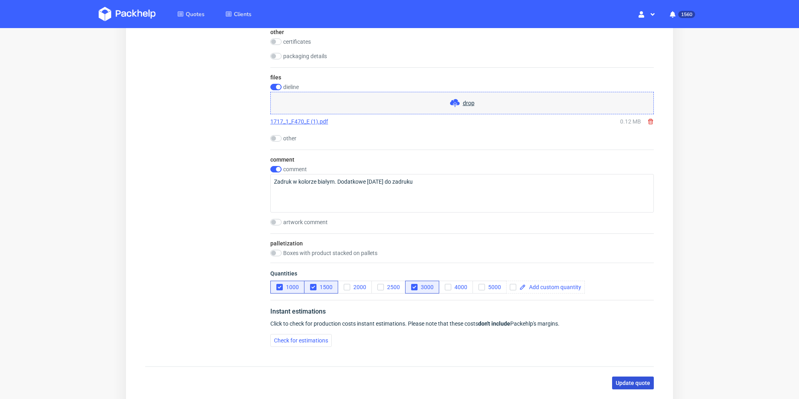
click at [634, 381] on span "Update quote" at bounding box center [633, 383] width 35 height 6
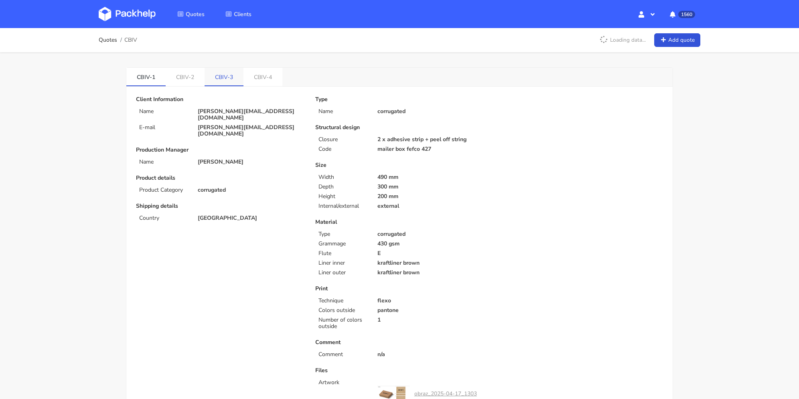
click at [233, 73] on link "CBIV-3" at bounding box center [224, 77] width 39 height 18
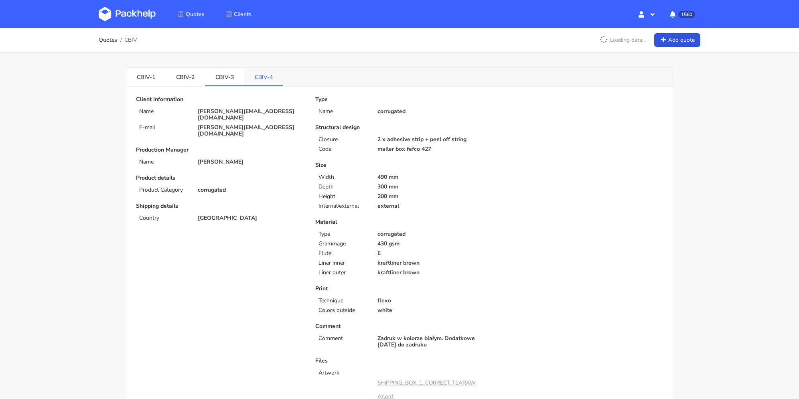
click at [263, 75] on link "CBIV-4" at bounding box center [263, 77] width 39 height 18
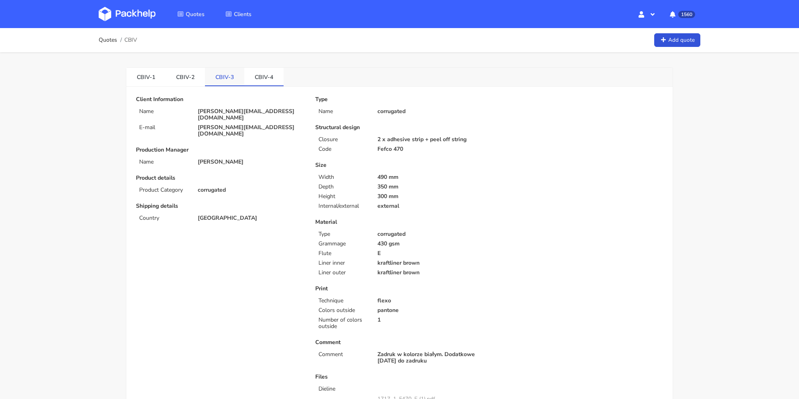
click at [238, 73] on link "CBIV-3" at bounding box center [224, 77] width 39 height 18
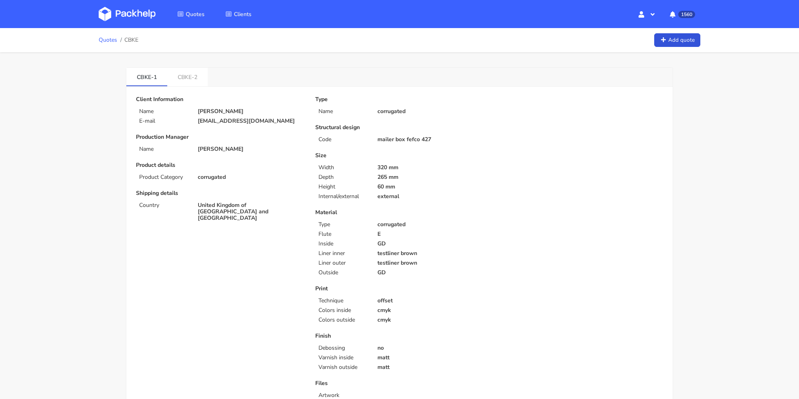
click at [108, 42] on link "Quotes" at bounding box center [108, 40] width 18 height 6
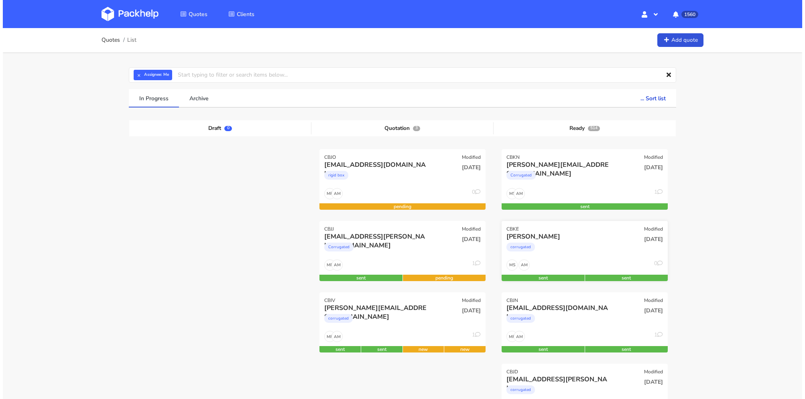
scroll to position [40, 0]
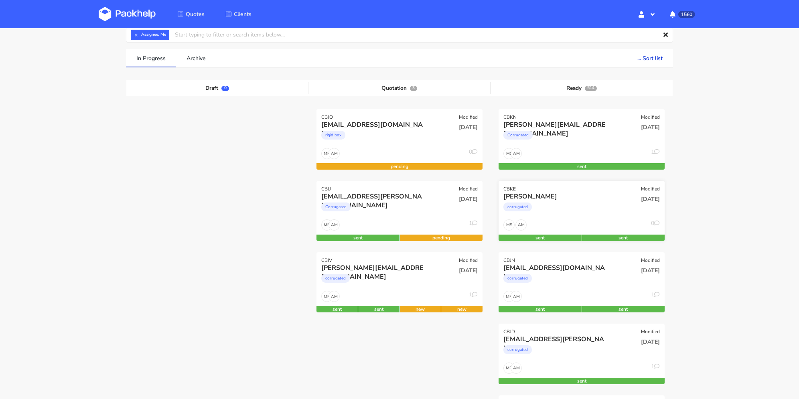
click at [572, 192] on div "[PERSON_NAME]" at bounding box center [557, 196] width 106 height 9
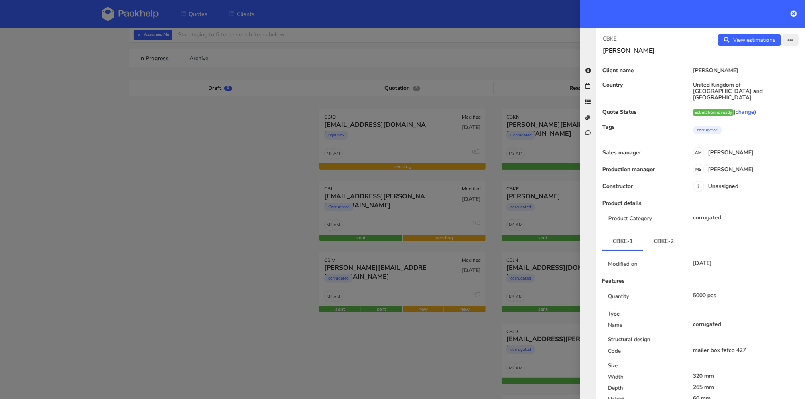
click at [789, 37] on button "button" at bounding box center [791, 40] width 16 height 11
click at [769, 71] on link "Edit quote" at bounding box center [764, 71] width 71 height 13
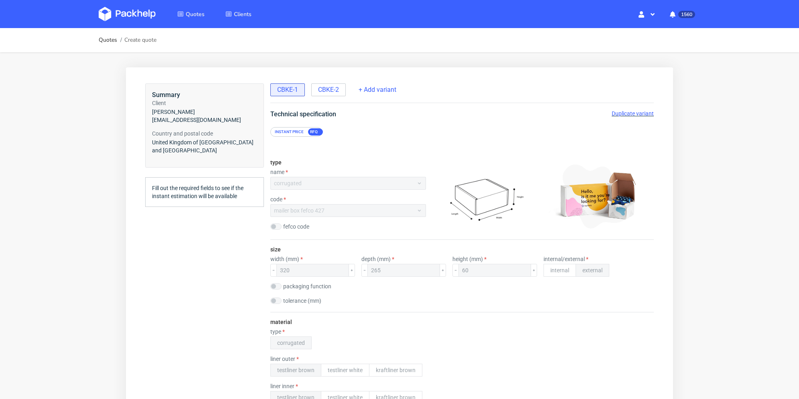
click at [615, 112] on span "Duplicate variant" at bounding box center [633, 113] width 42 height 6
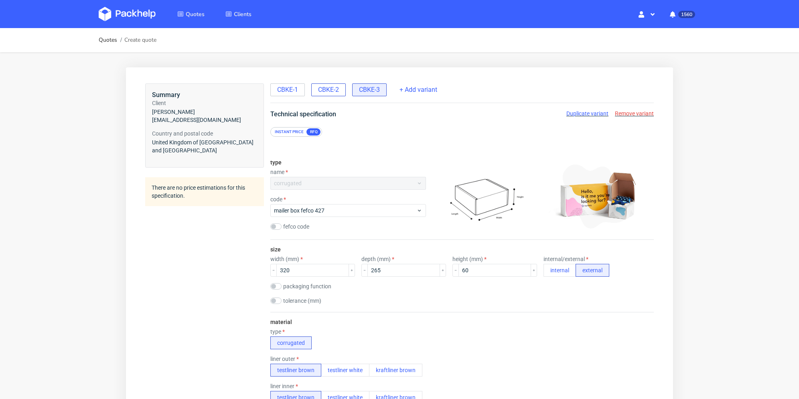
click at [334, 89] on span "CBKE-2" at bounding box center [328, 89] width 21 height 9
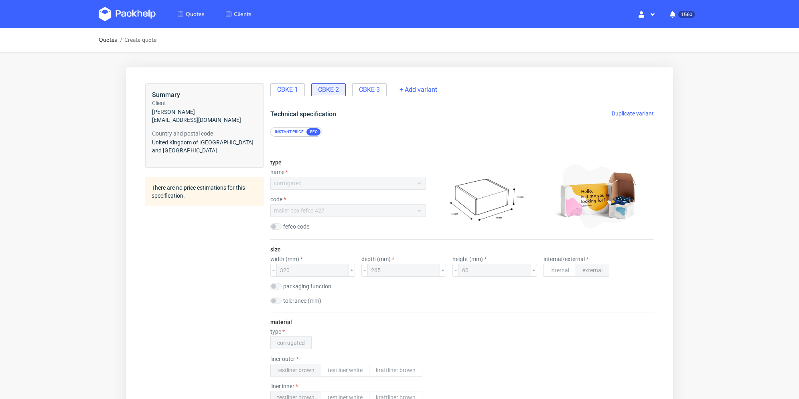
click at [616, 114] on span "Duplicate variant" at bounding box center [633, 113] width 42 height 6
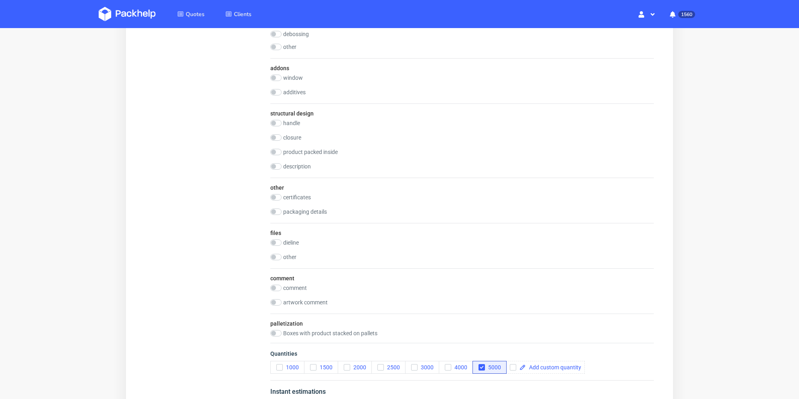
scroll to position [976, 0]
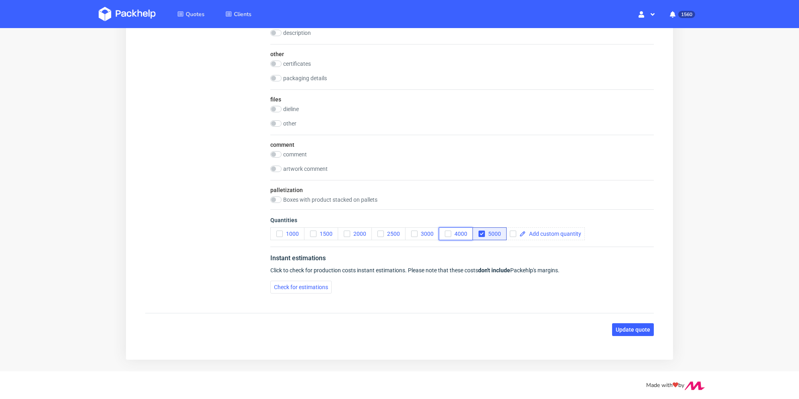
click at [450, 232] on icon "button" at bounding box center [448, 234] width 6 height 6
click at [483, 233] on icon "button" at bounding box center [482, 234] width 6 height 6
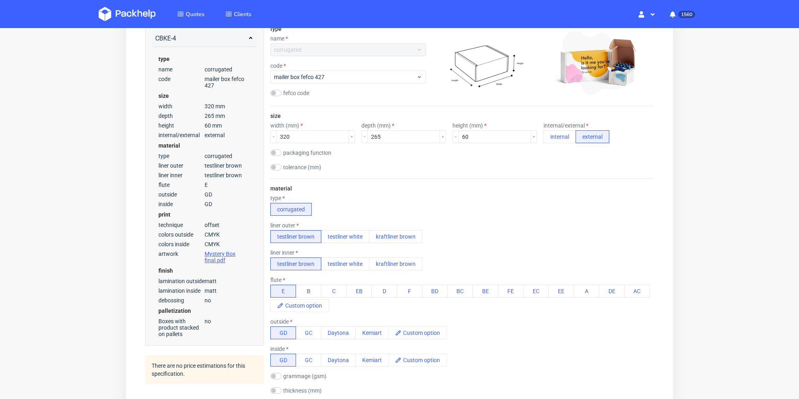
scroll to position [0, 0]
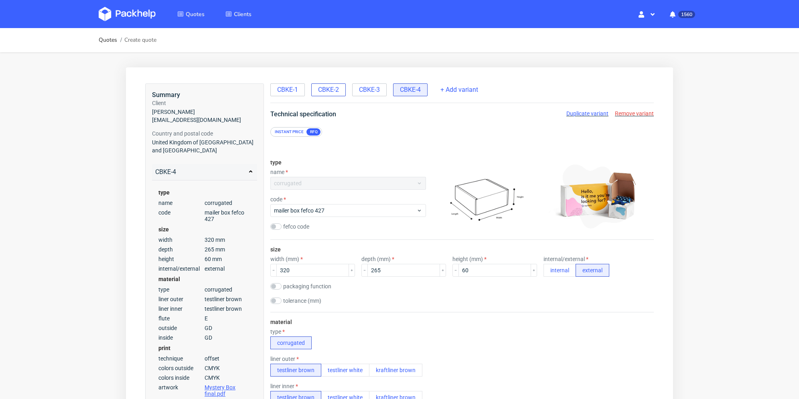
click at [346, 86] on div "CBKE-2" at bounding box center [328, 89] width 35 height 13
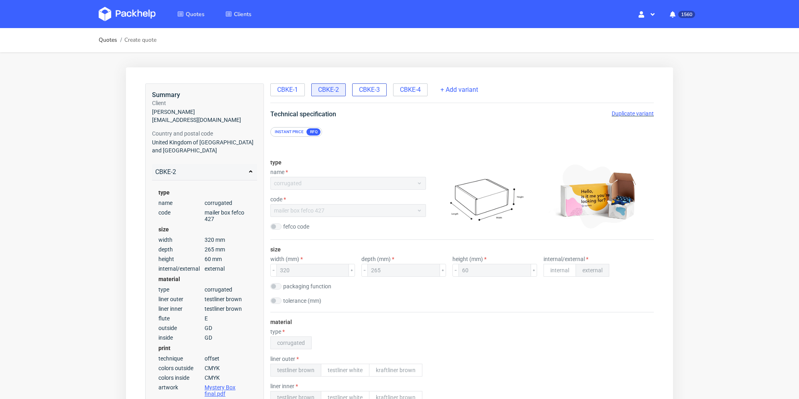
click at [374, 87] on span "CBKE-3" at bounding box center [369, 89] width 21 height 9
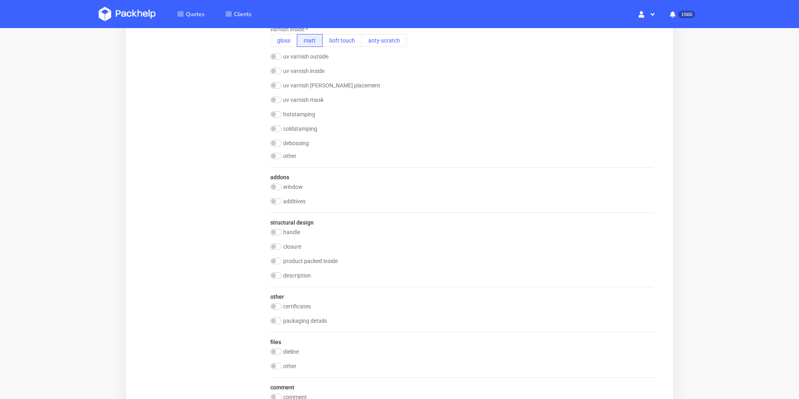
scroll to position [1005, 0]
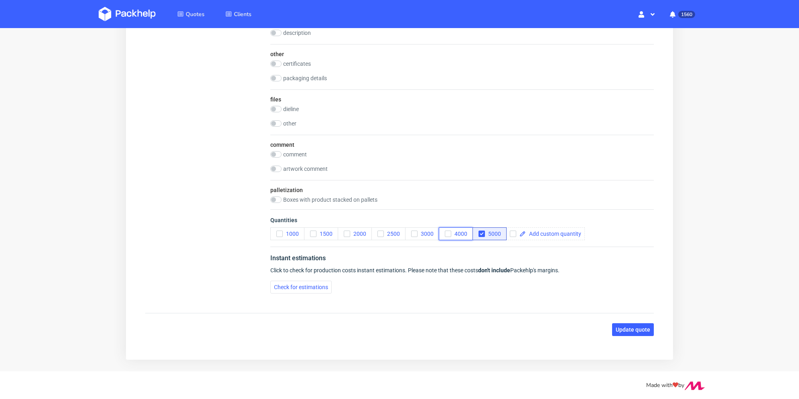
drag, startPoint x: 446, startPoint y: 234, endPoint x: 467, endPoint y: 232, distance: 20.9
click at [446, 234] on icon "button" at bounding box center [448, 234] width 6 height 6
click at [478, 233] on button "5000" at bounding box center [490, 234] width 34 height 13
click at [643, 330] on span "Update quote" at bounding box center [633, 330] width 35 height 6
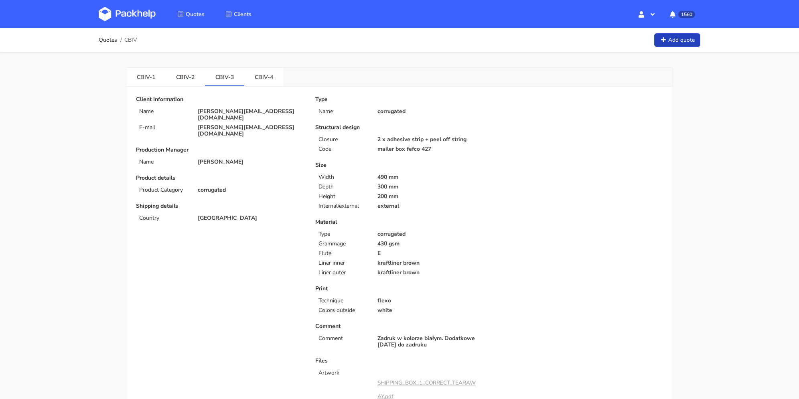
click at [680, 38] on link "Add quote" at bounding box center [678, 40] width 46 height 14
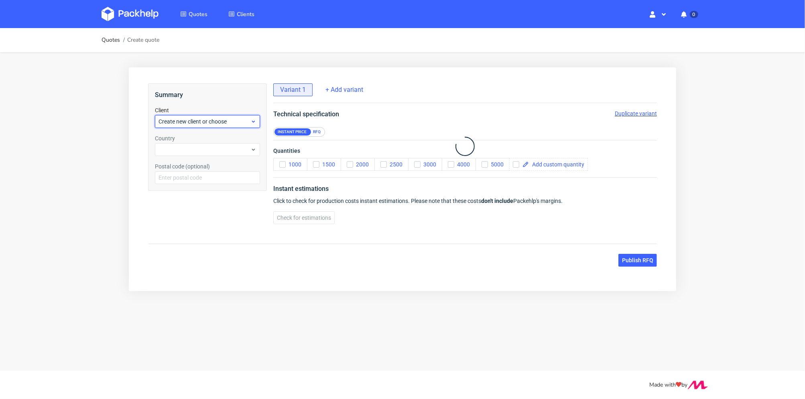
click at [215, 120] on span "Create new client or choose" at bounding box center [204, 121] width 92 height 8
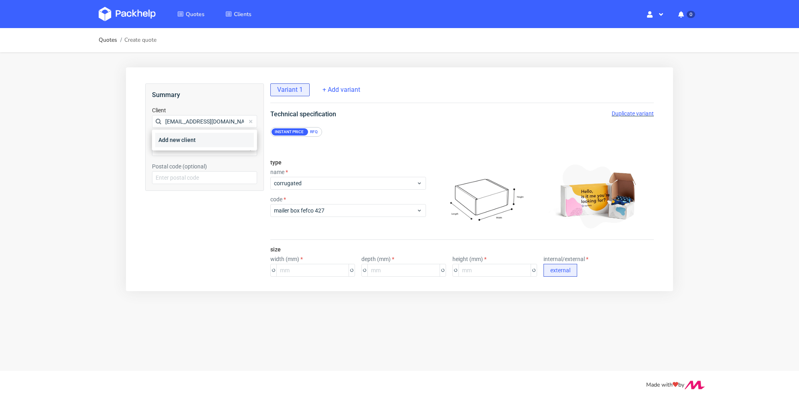
scroll to position [0, 3]
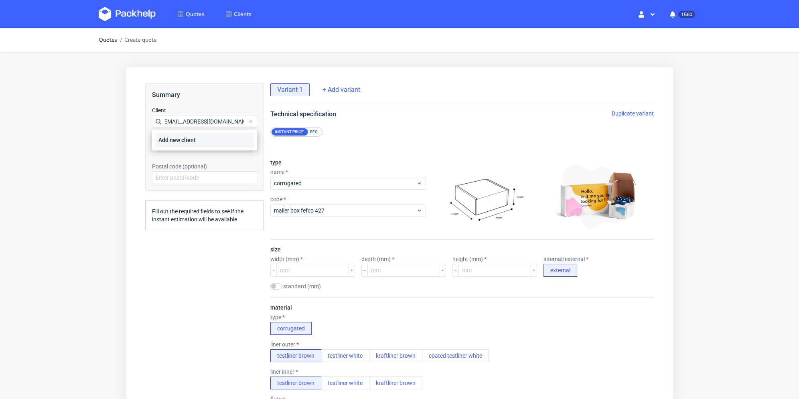
type input "[EMAIL_ADDRESS][DOMAIN_NAME]"
click at [193, 140] on div "Add new client" at bounding box center [204, 140] width 99 height 14
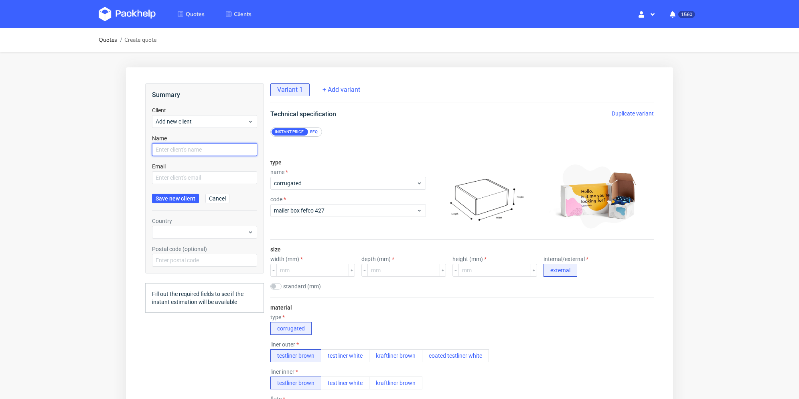
click at [187, 154] on input "text" at bounding box center [204, 149] width 105 height 13
paste input "[EMAIL_ADDRESS][DOMAIN_NAME]"
type input "[EMAIL_ADDRESS][DOMAIN_NAME]"
click at [177, 174] on input "text" at bounding box center [204, 177] width 105 height 13
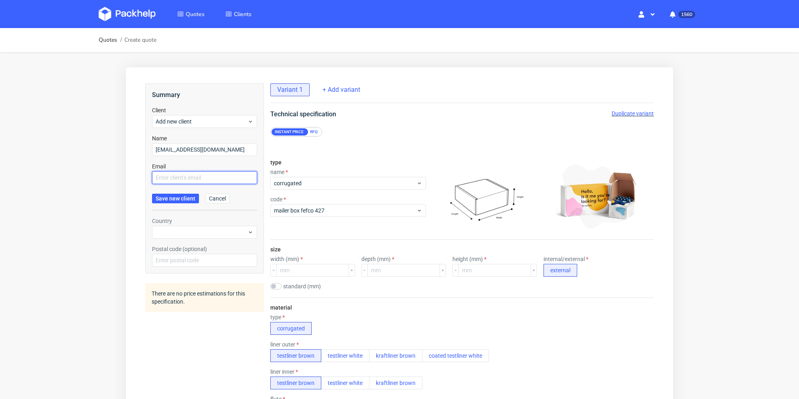
paste input "[EMAIL_ADDRESS][DOMAIN_NAME]"
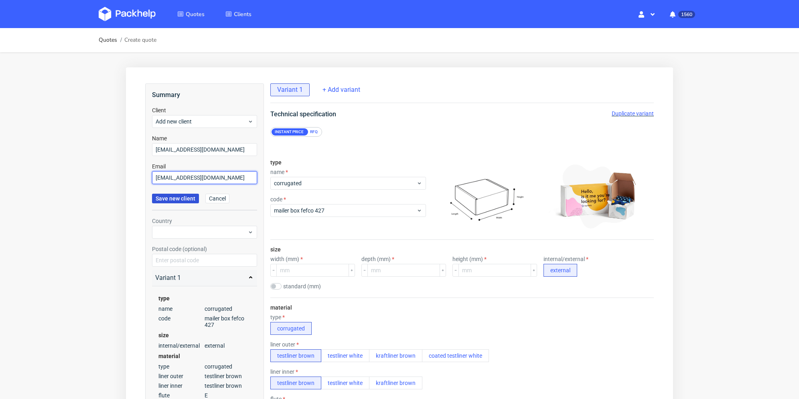
type input "[EMAIL_ADDRESS][DOMAIN_NAME]"
click at [177, 195] on button "Save new client" at bounding box center [175, 199] width 47 height 10
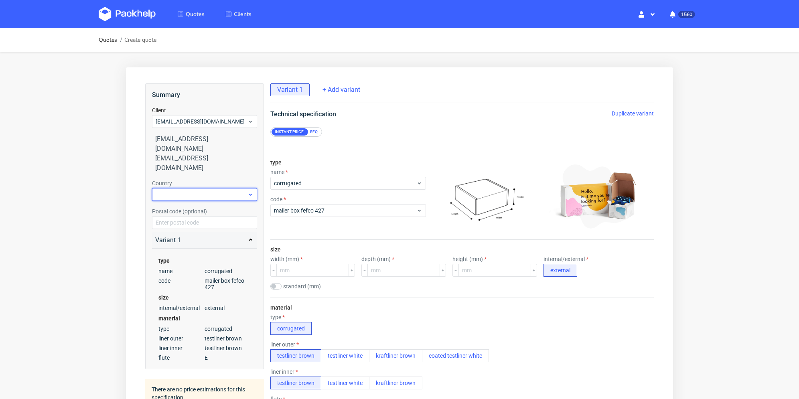
click at [211, 188] on div at bounding box center [204, 194] width 105 height 13
type input "fr"
click at [202, 207] on div "[GEOGRAPHIC_DATA]" at bounding box center [204, 208] width 99 height 14
click at [312, 131] on div "RFQ" at bounding box center [314, 131] width 14 height 7
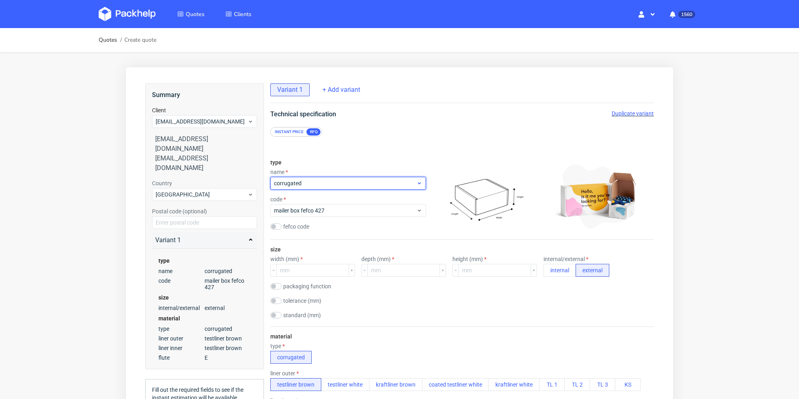
click at [302, 183] on span "corrugated" at bounding box center [345, 183] width 142 height 8
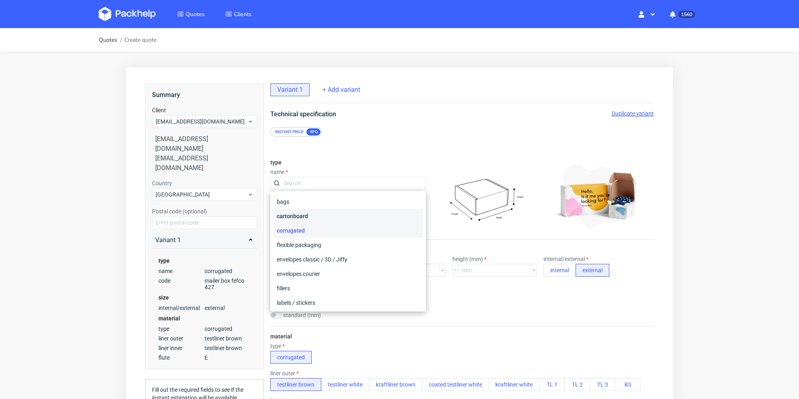
click at [318, 220] on div "cartonboard" at bounding box center [348, 216] width 149 height 14
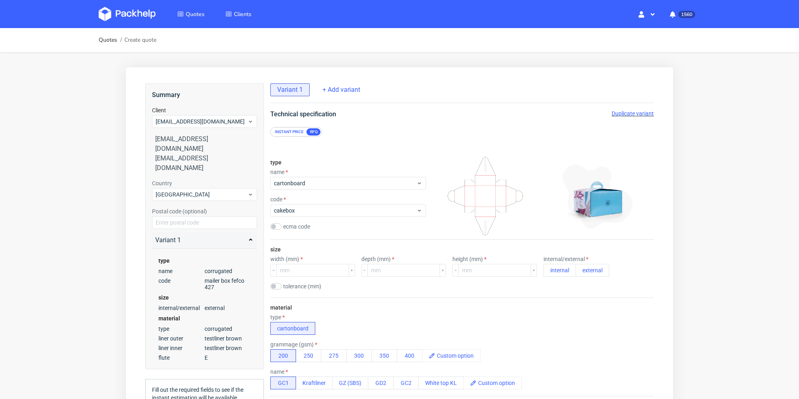
click at [319, 220] on div "type name cartonboard code cakebox ecma code" at bounding box center [349, 196] width 156 height 87
click at [323, 214] on div "cakebox" at bounding box center [349, 210] width 156 height 13
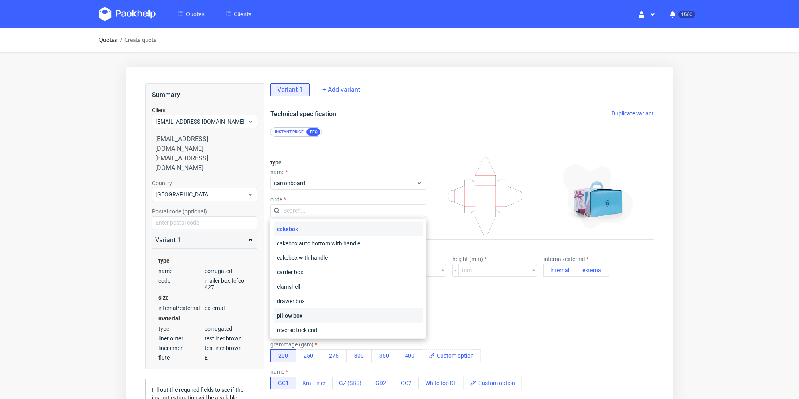
scroll to position [40, 0]
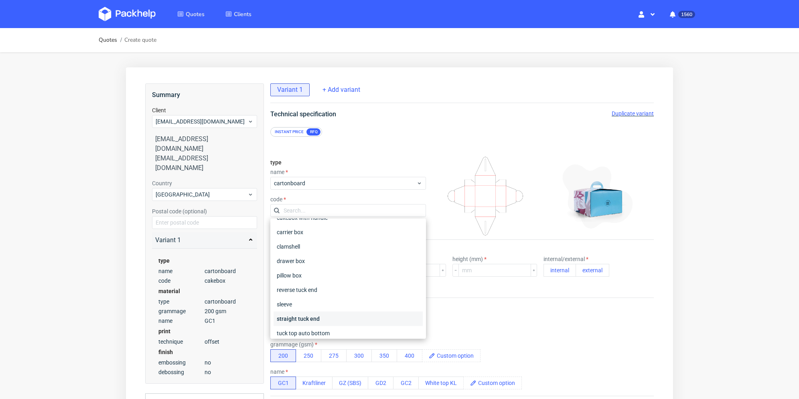
click at [328, 318] on div "straight tuck end" at bounding box center [348, 319] width 149 height 14
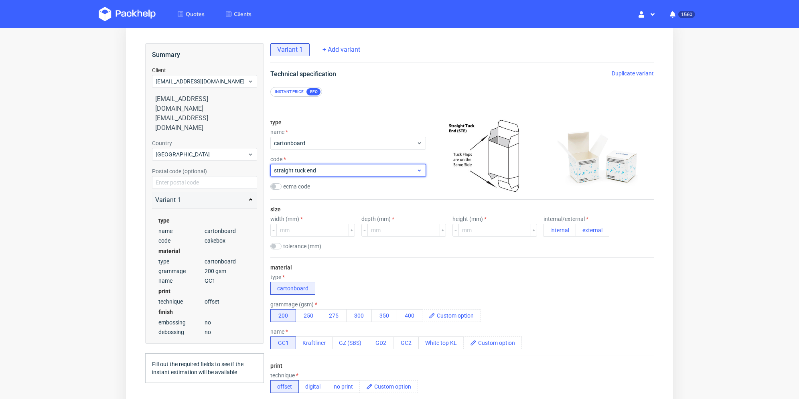
click at [351, 173] on span "straight tuck end" at bounding box center [345, 171] width 142 height 8
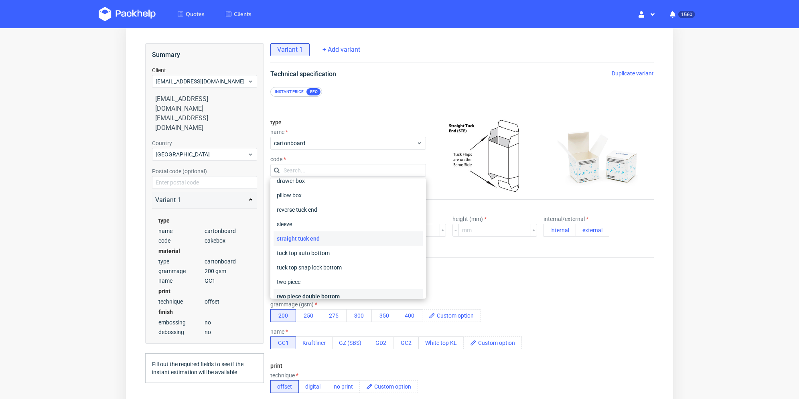
scroll to position [120, 0]
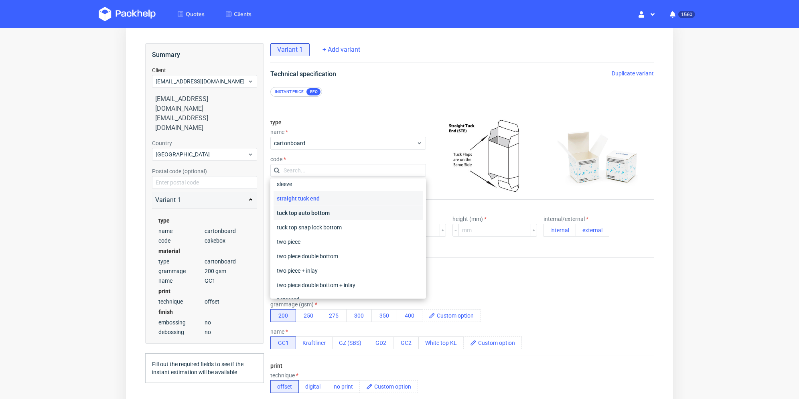
drag, startPoint x: 343, startPoint y: 212, endPoint x: 354, endPoint y: 189, distance: 25.5
click at [344, 211] on div "tuck top auto bottom" at bounding box center [348, 213] width 149 height 14
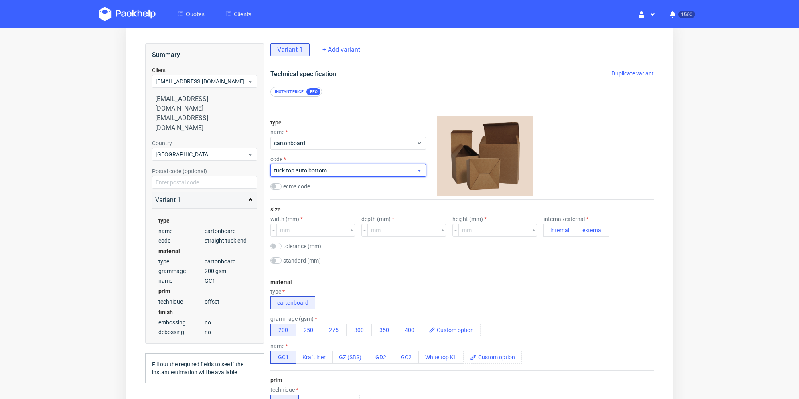
click at [360, 169] on span "tuck top auto bottom" at bounding box center [345, 171] width 142 height 8
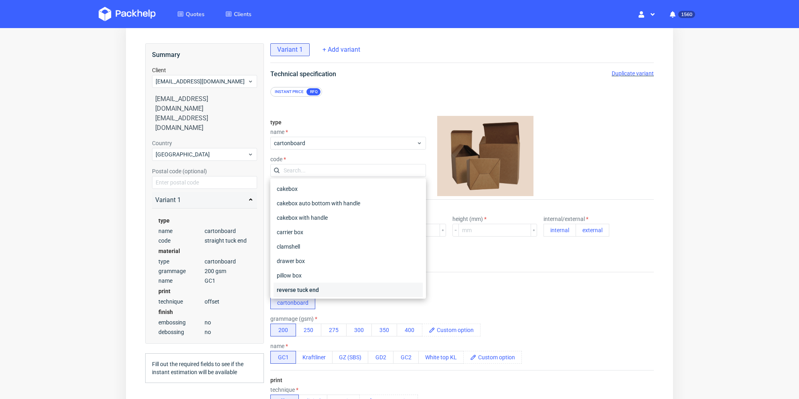
scroll to position [95, 0]
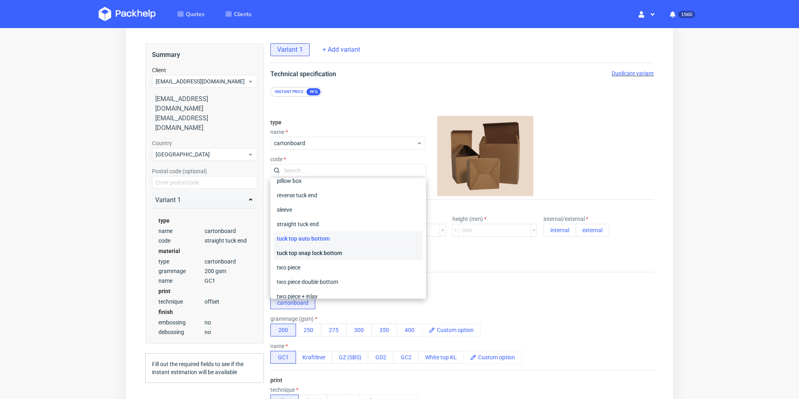
click at [356, 253] on div "tuck top snap lock bottom" at bounding box center [348, 253] width 149 height 14
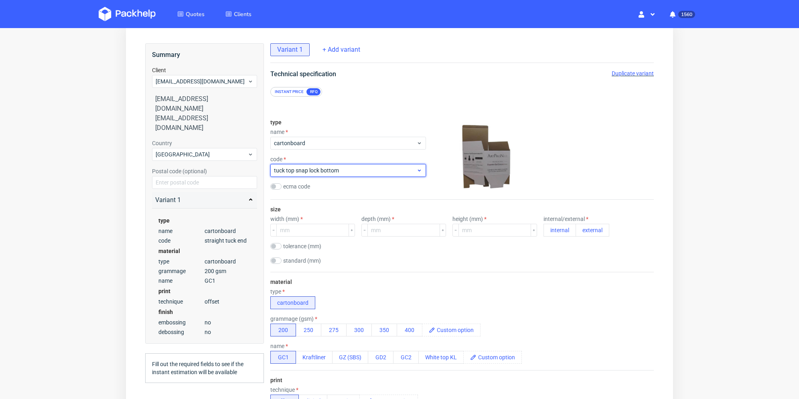
click at [374, 169] on span "tuck top snap lock bottom" at bounding box center [345, 171] width 142 height 8
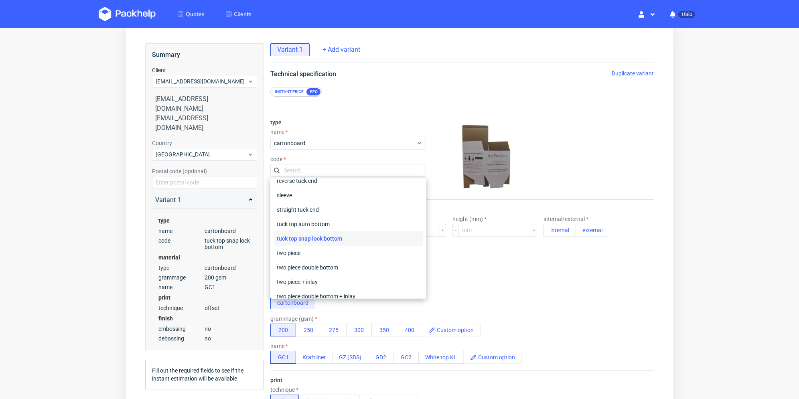
scroll to position [69, 0]
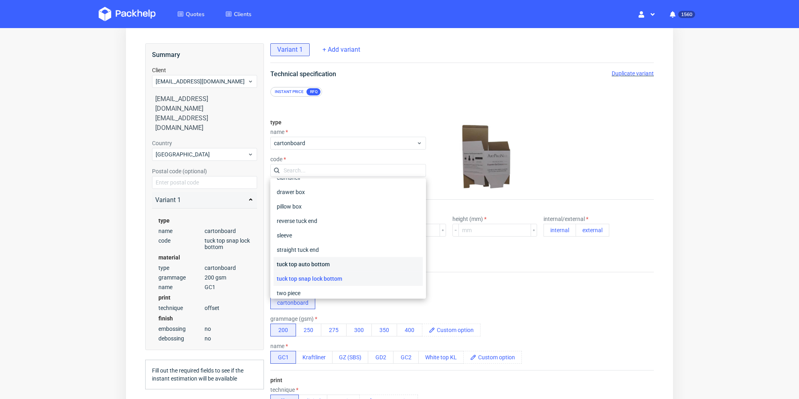
click at [352, 264] on div "tuck top auto bottom" at bounding box center [348, 264] width 149 height 14
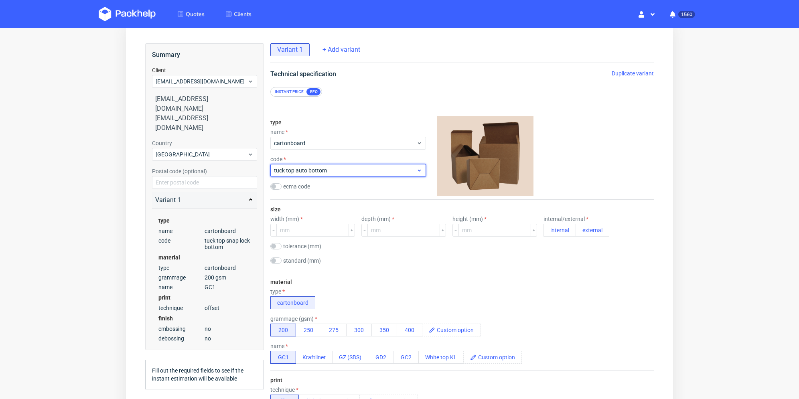
click at [367, 173] on span "tuck top auto bottom" at bounding box center [345, 171] width 142 height 8
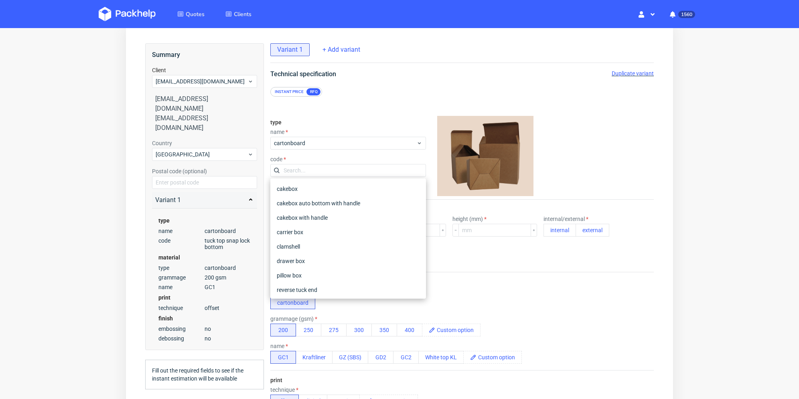
scroll to position [95, 0]
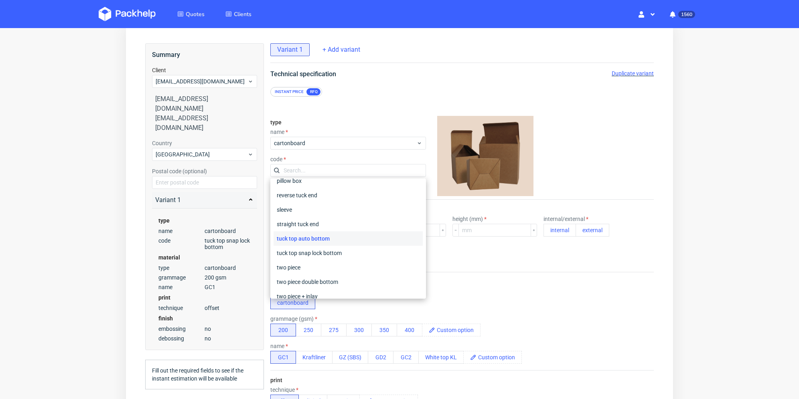
click at [367, 173] on input "text" at bounding box center [349, 170] width 156 height 13
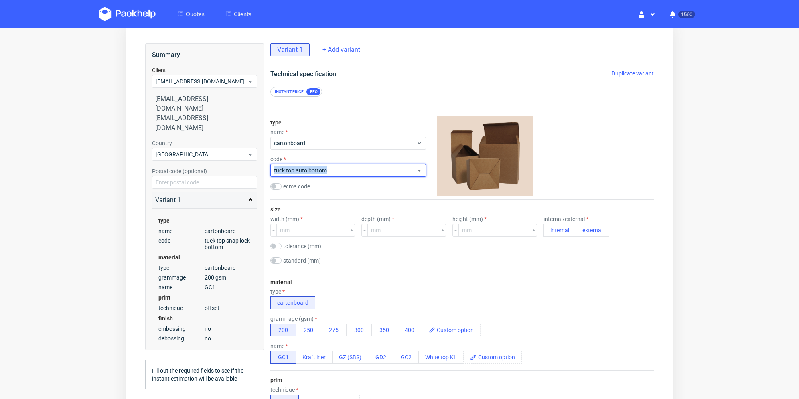
click at [367, 173] on span "tuck top auto bottom" at bounding box center [345, 171] width 142 height 8
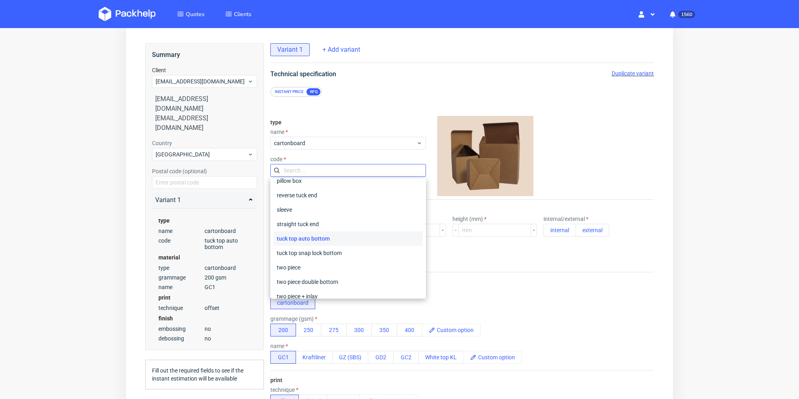
click at [367, 173] on input "text" at bounding box center [349, 170] width 156 height 13
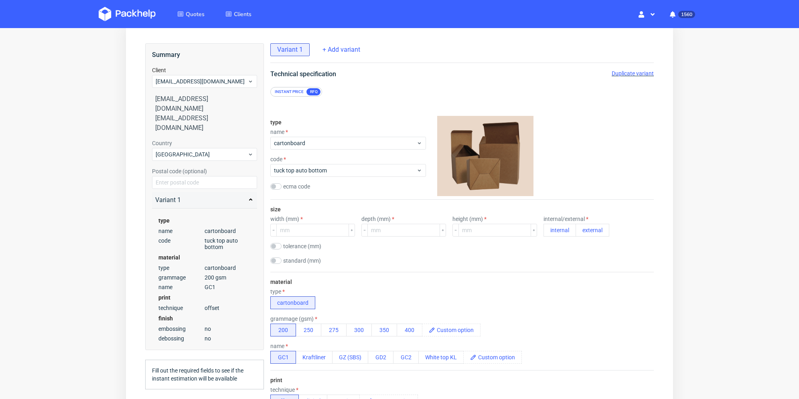
click at [364, 177] on div "type name cartonboard code tuck top auto bottom ecma code" at bounding box center [349, 156] width 156 height 87
click at [364, 172] on span "tuck top auto bottom" at bounding box center [345, 171] width 142 height 8
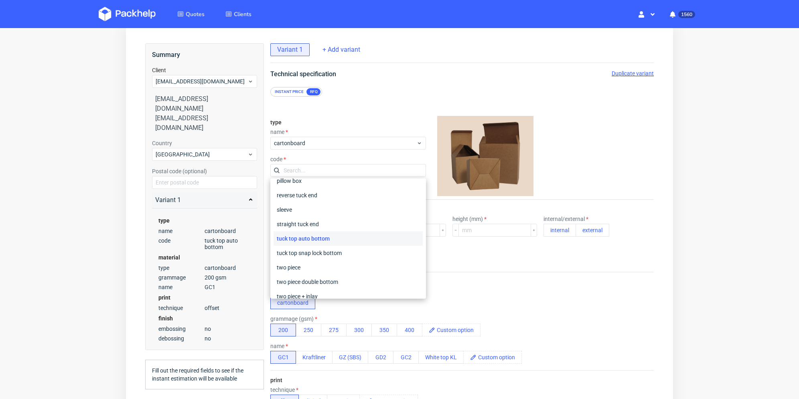
click at [364, 172] on input "text" at bounding box center [349, 170] width 156 height 13
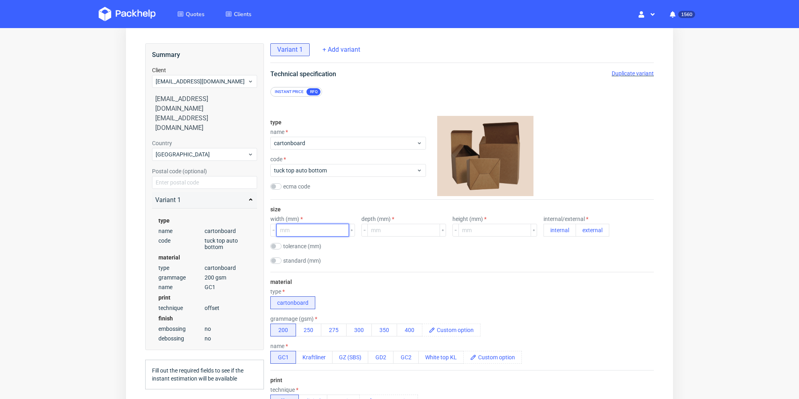
click at [311, 229] on input "number" at bounding box center [313, 230] width 73 height 13
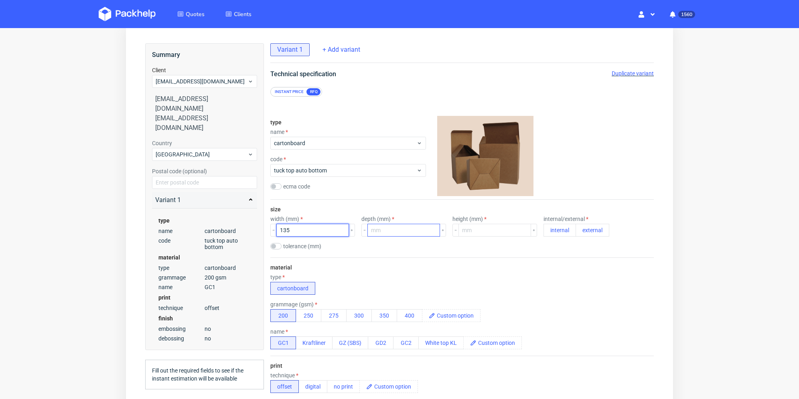
type input "135"
click at [402, 233] on input "number" at bounding box center [404, 230] width 73 height 13
type input "55"
click at [479, 229] on input "number" at bounding box center [495, 230] width 73 height 13
type input "150"
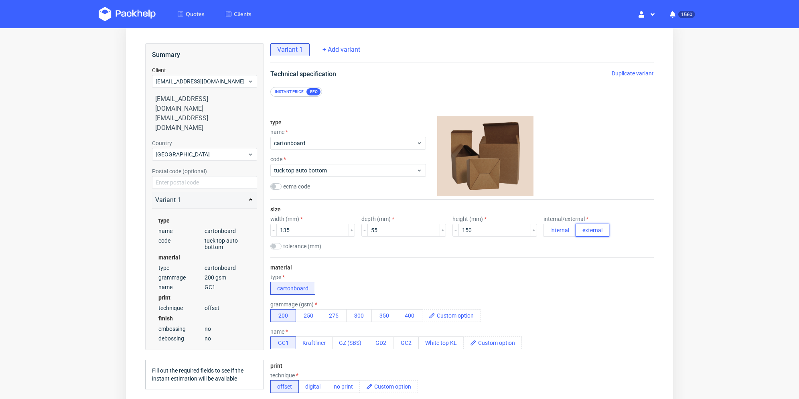
click at [582, 232] on button "external" at bounding box center [593, 230] width 34 height 13
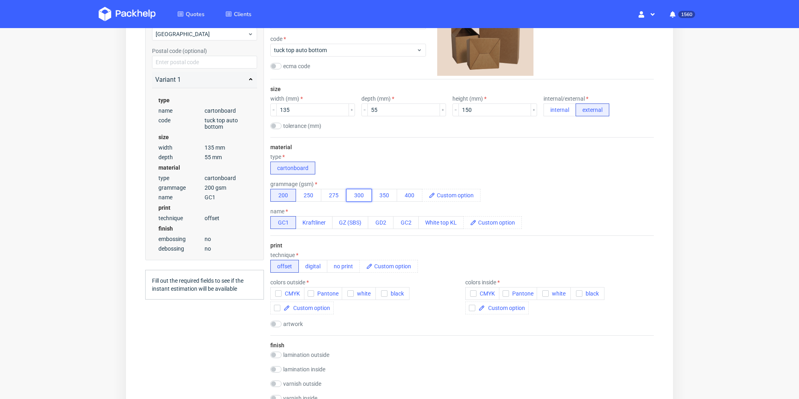
click at [356, 192] on button "300" at bounding box center [359, 195] width 26 height 13
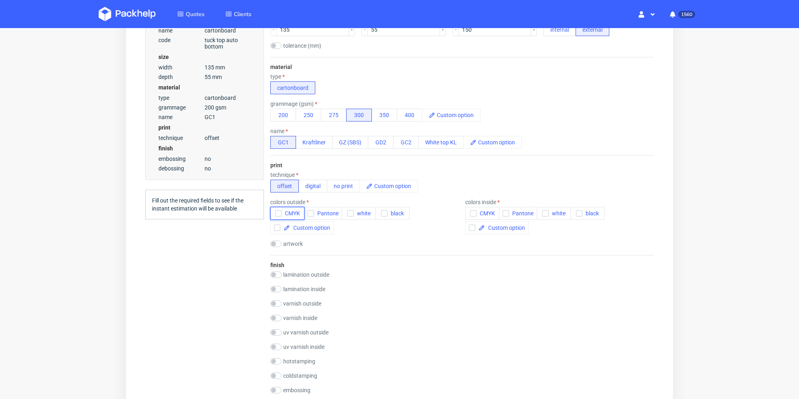
click at [279, 215] on icon "button" at bounding box center [279, 214] width 6 height 6
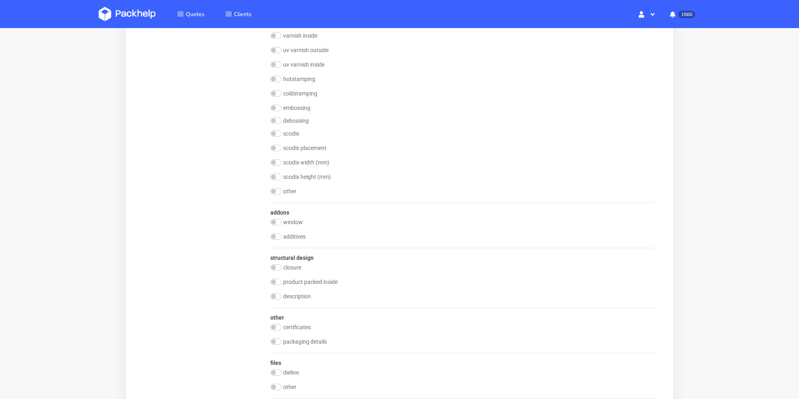
scroll to position [722, 0]
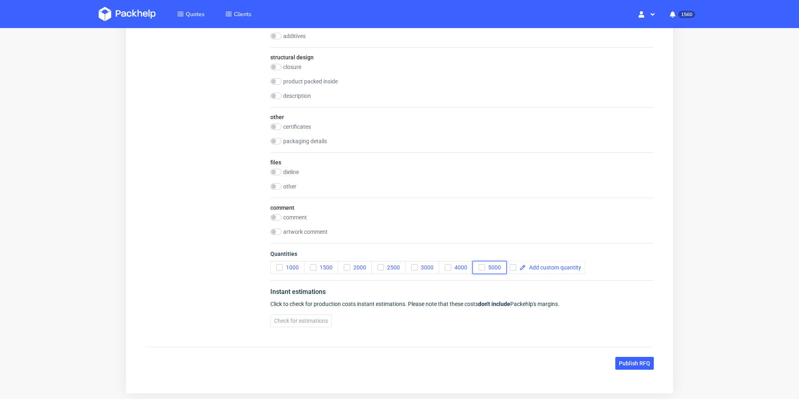
click at [479, 267] on div "button" at bounding box center [482, 267] width 6 height 6
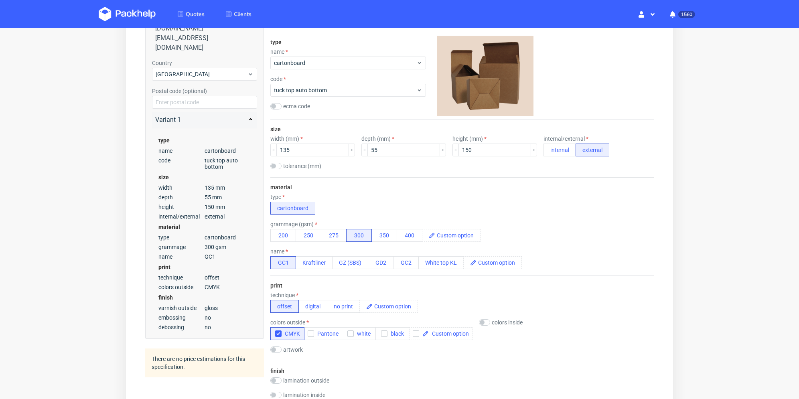
scroll to position [0, 0]
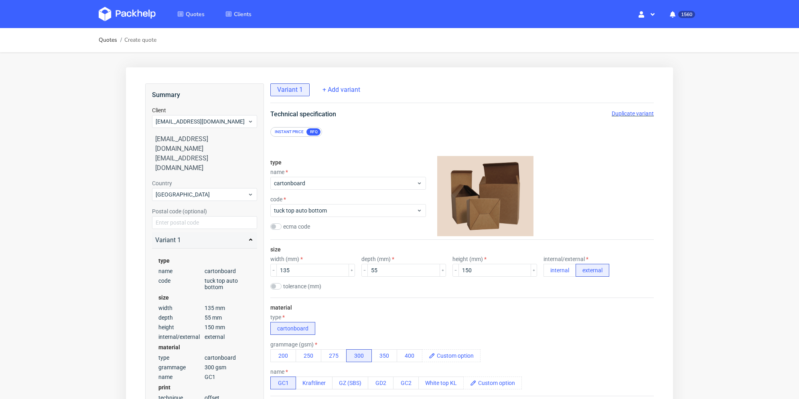
click at [639, 116] on span "Duplicate variant" at bounding box center [633, 113] width 42 height 6
drag, startPoint x: 296, startPoint y: 271, endPoint x: 285, endPoint y: 271, distance: 11.2
click at [285, 271] on input "135" at bounding box center [313, 270] width 73 height 13
type input "180"
drag, startPoint x: 369, startPoint y: 268, endPoint x: 360, endPoint y: 268, distance: 8.8
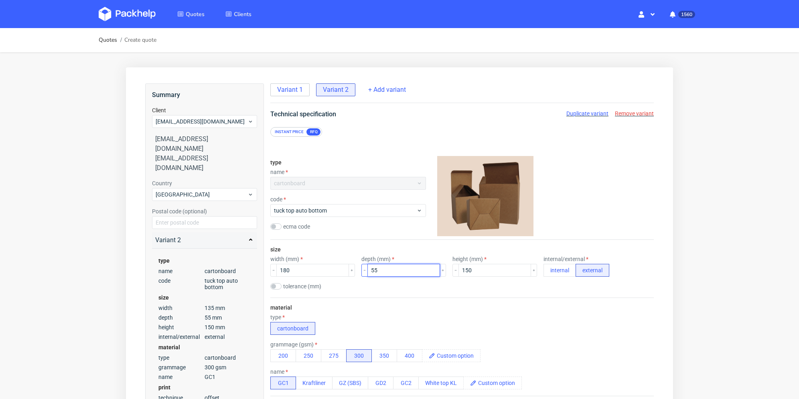
click at [362, 268] on div "55" at bounding box center [404, 270] width 85 height 13
drag, startPoint x: 374, startPoint y: 270, endPoint x: 375, endPoint y: 266, distance: 4.1
click at [372, 270] on input "86" at bounding box center [404, 270] width 73 height 13
type input "85"
drag, startPoint x: 450, startPoint y: 270, endPoint x: 453, endPoint y: 283, distance: 13.2
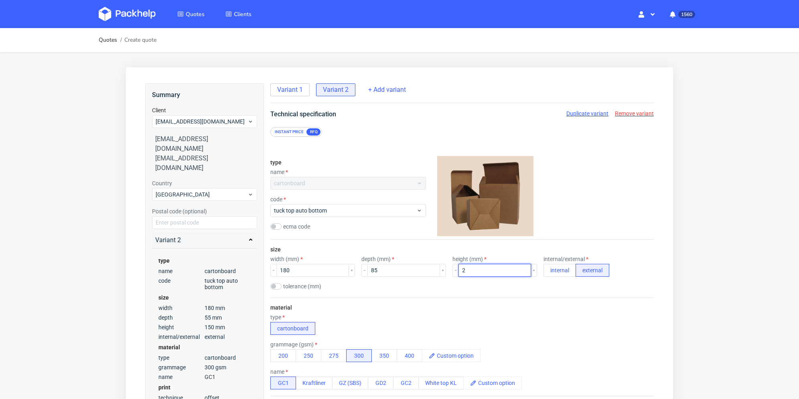
click at [438, 271] on div "width (mm) 180 depth (mm) 85 height (mm) 2 internal/external internal external" at bounding box center [463, 266] width 384 height 21
drag, startPoint x: 474, startPoint y: 263, endPoint x: 445, endPoint y: 270, distance: 30.0
click at [445, 270] on div "width (mm) 180 depth (mm) 85 height (mm) 00 internal/external internal external" at bounding box center [463, 266] width 384 height 21
drag, startPoint x: 457, startPoint y: 272, endPoint x: 449, endPoint y: 272, distance: 8.0
click at [453, 272] on div "00" at bounding box center [495, 270] width 85 height 13
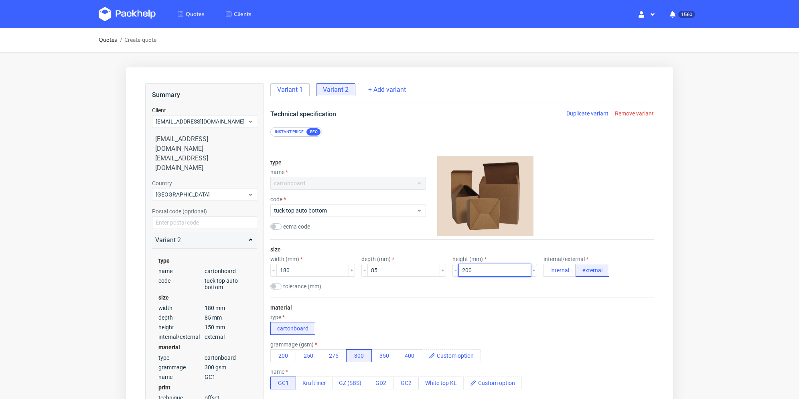
type input "200"
click at [462, 287] on div "tolerance (mm)" at bounding box center [463, 287] width 384 height 8
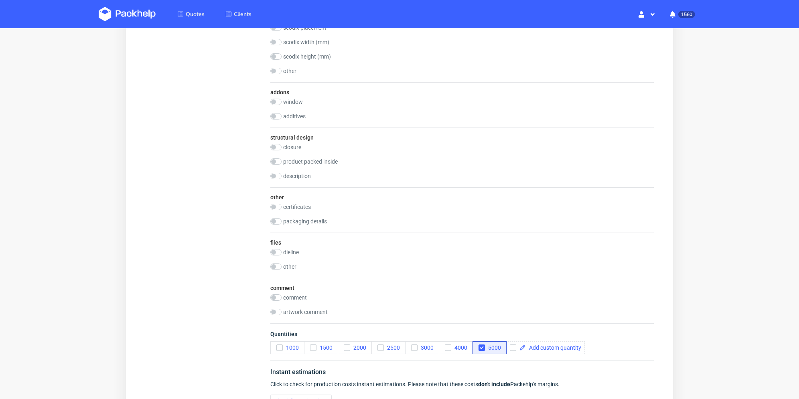
scroll to position [756, 0]
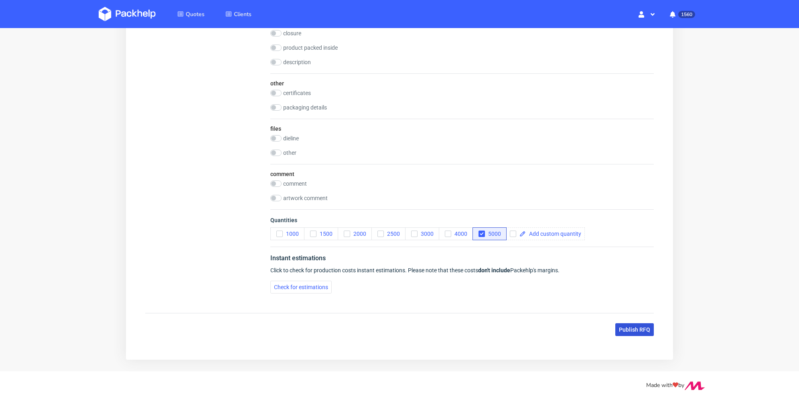
click at [643, 330] on span "Publish RFQ" at bounding box center [634, 330] width 31 height 6
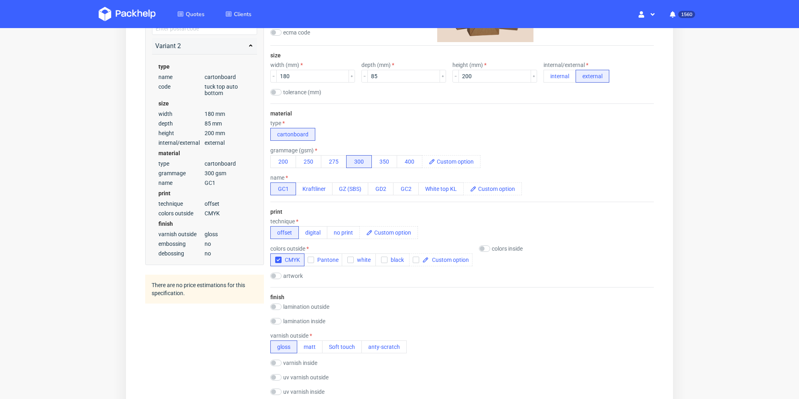
scroll to position [0, 0]
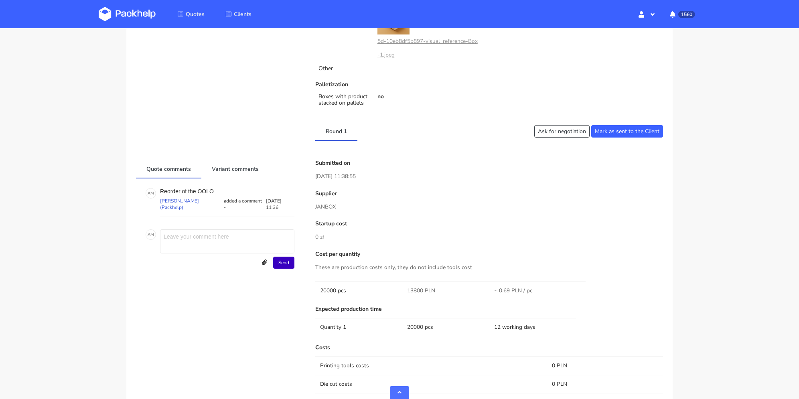
scroll to position [401, 0]
